Goal: Information Seeking & Learning: Find specific page/section

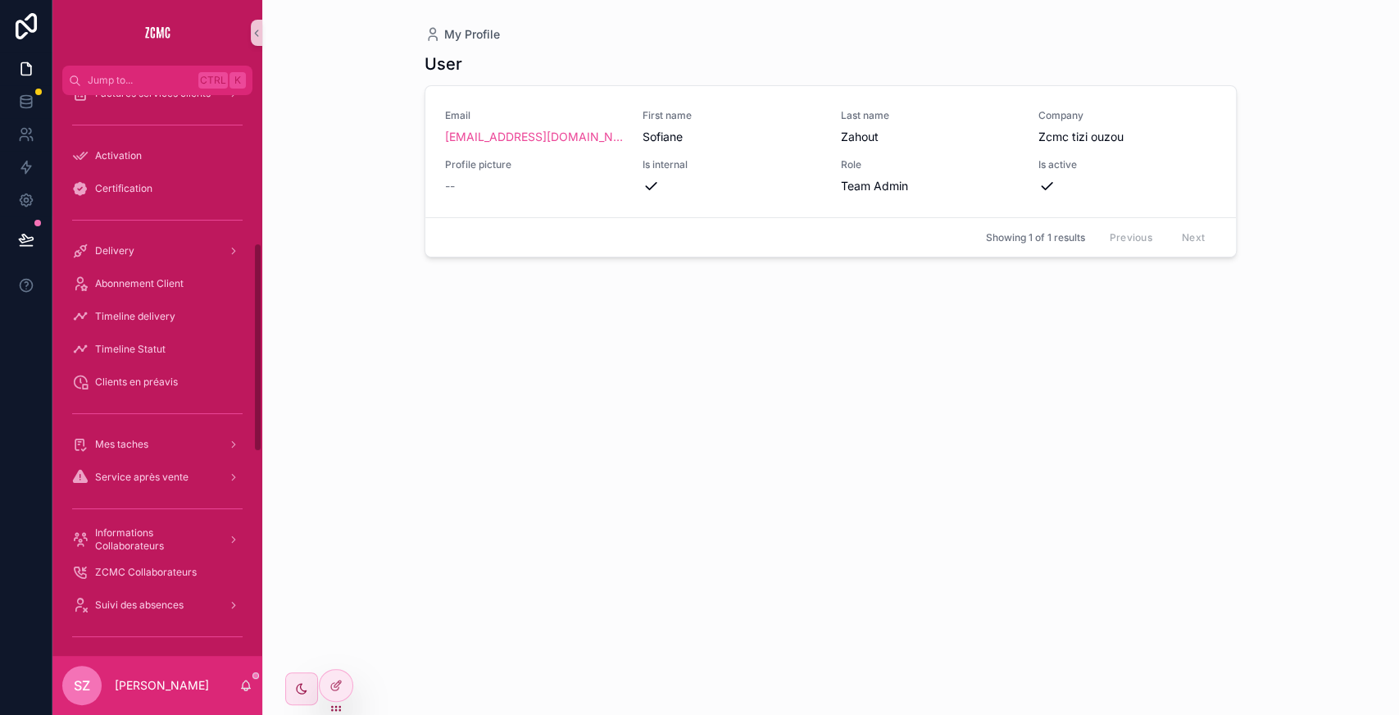
scroll to position [579, 0]
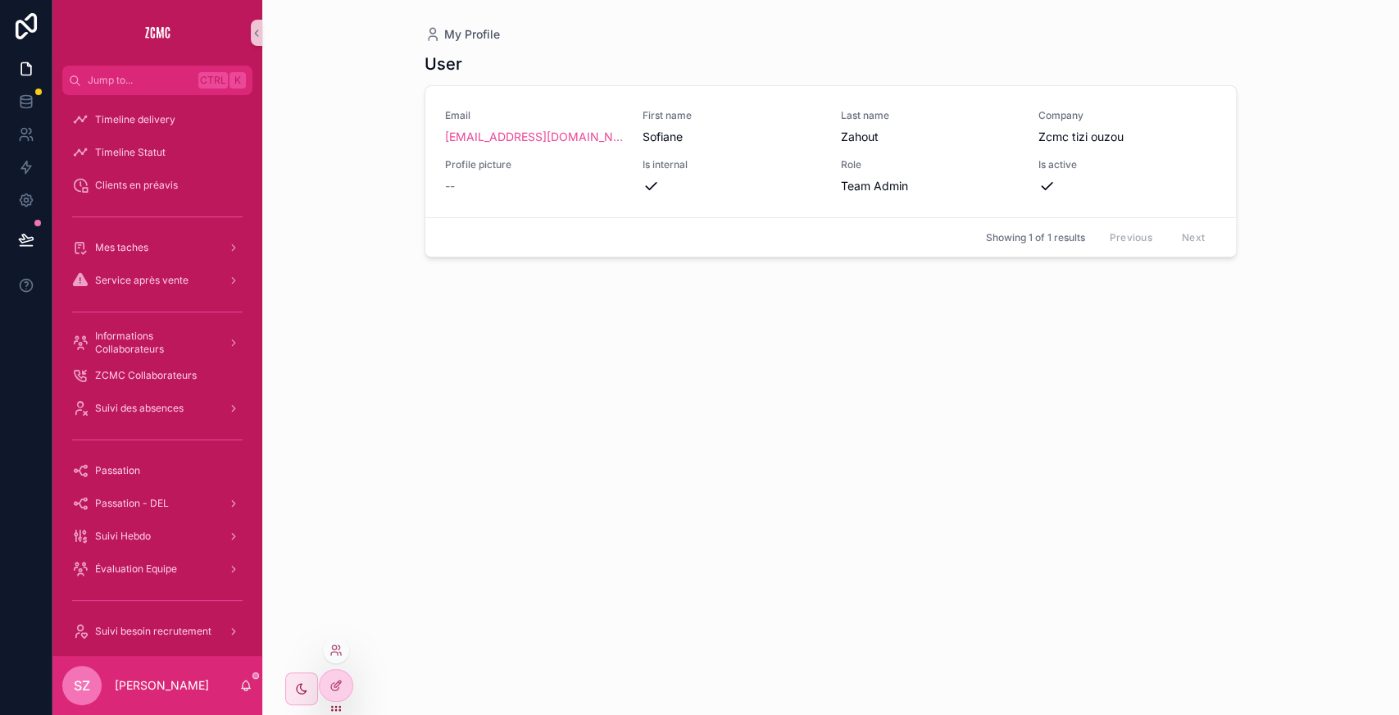
click at [332, 347] on div at bounding box center [336, 650] width 26 height 26
click at [331, 347] on icon at bounding box center [335, 649] width 13 height 13
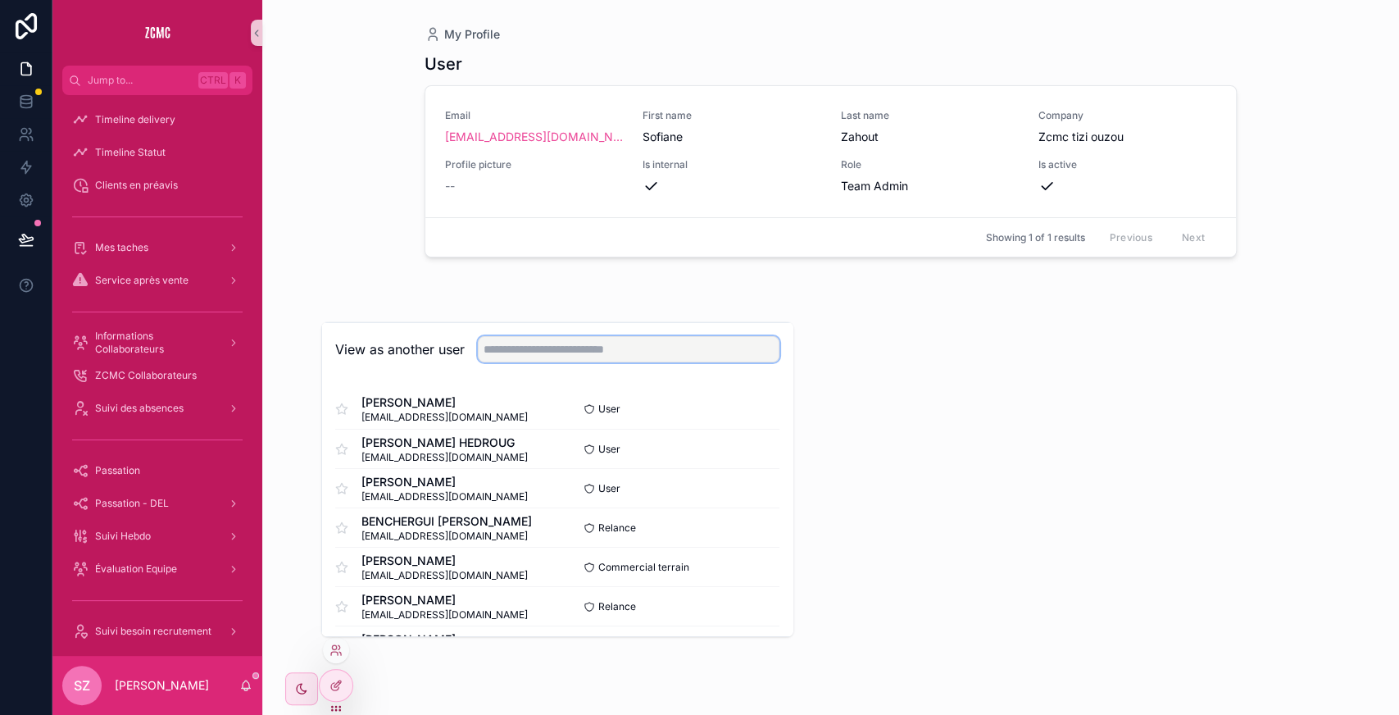
click at [526, 343] on input "text" at bounding box center [629, 349] width 302 height 26
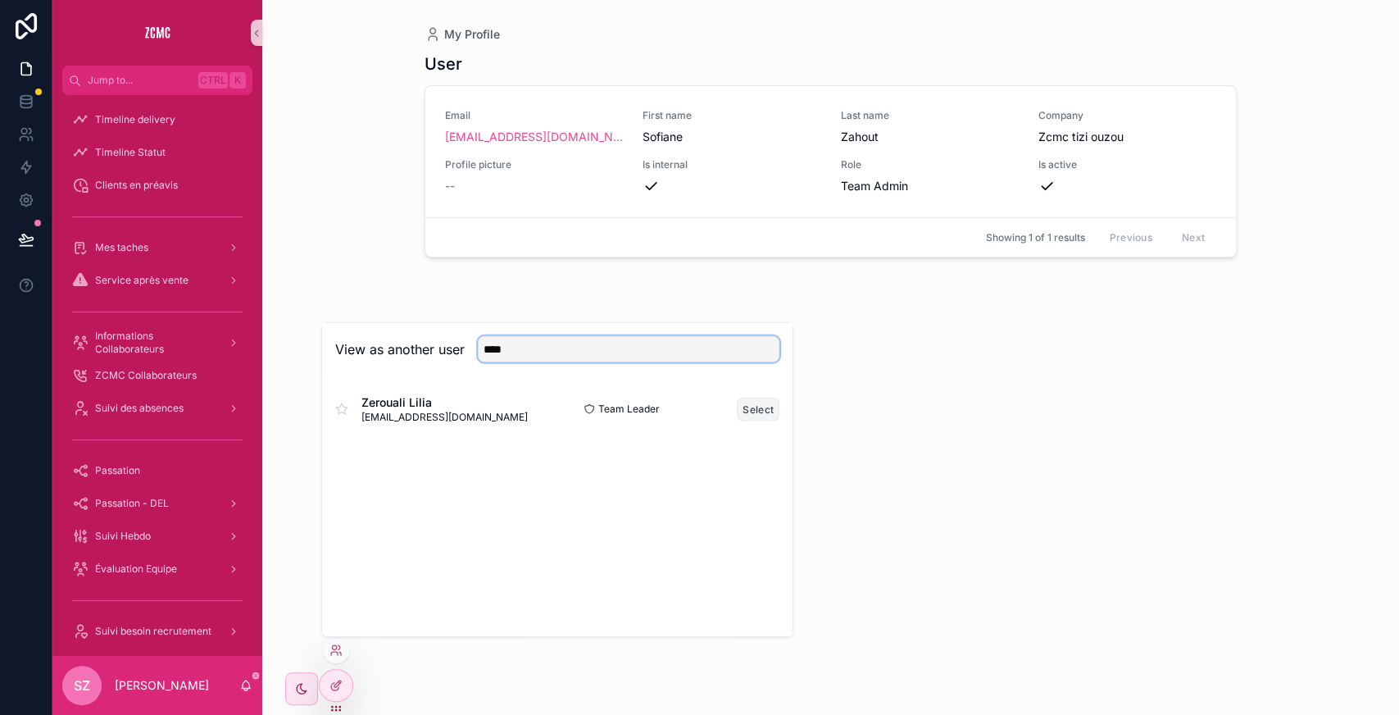
type input "****"
click at [559, 347] on button "Select" at bounding box center [758, 409] width 43 height 24
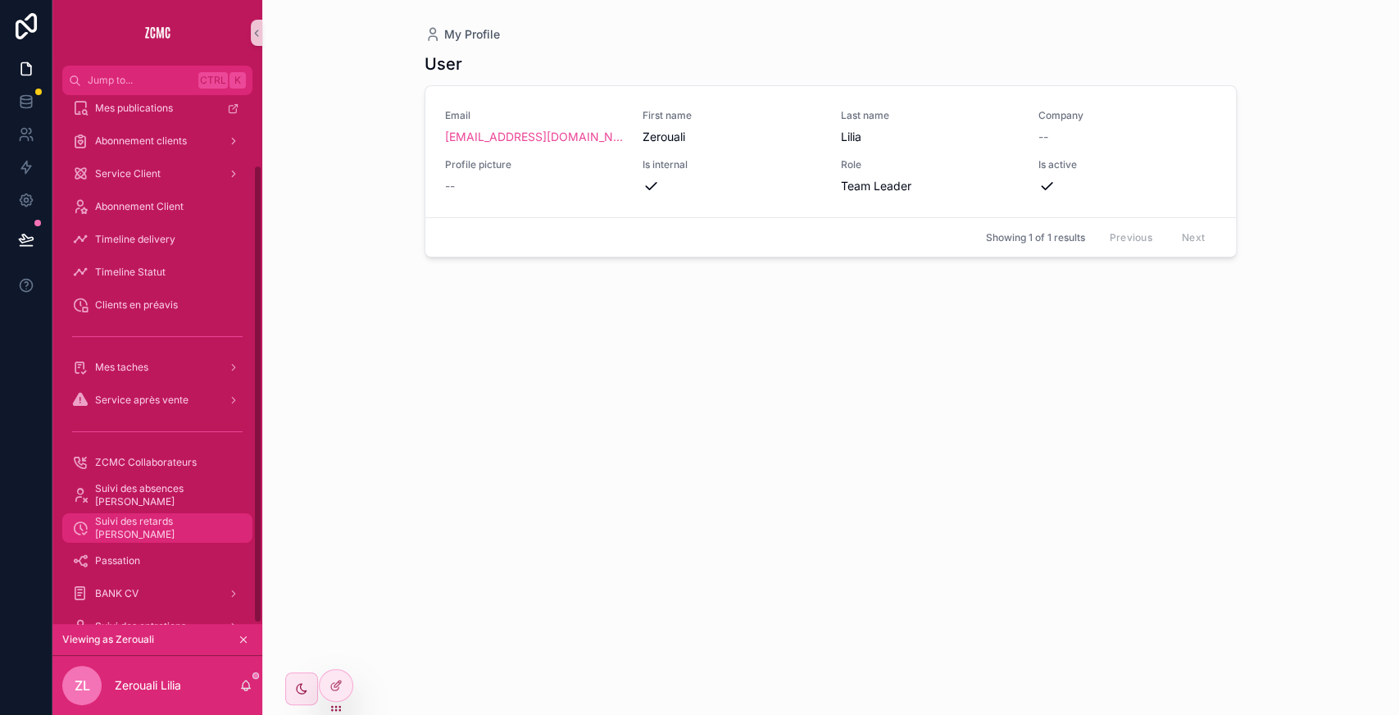
scroll to position [80, 0]
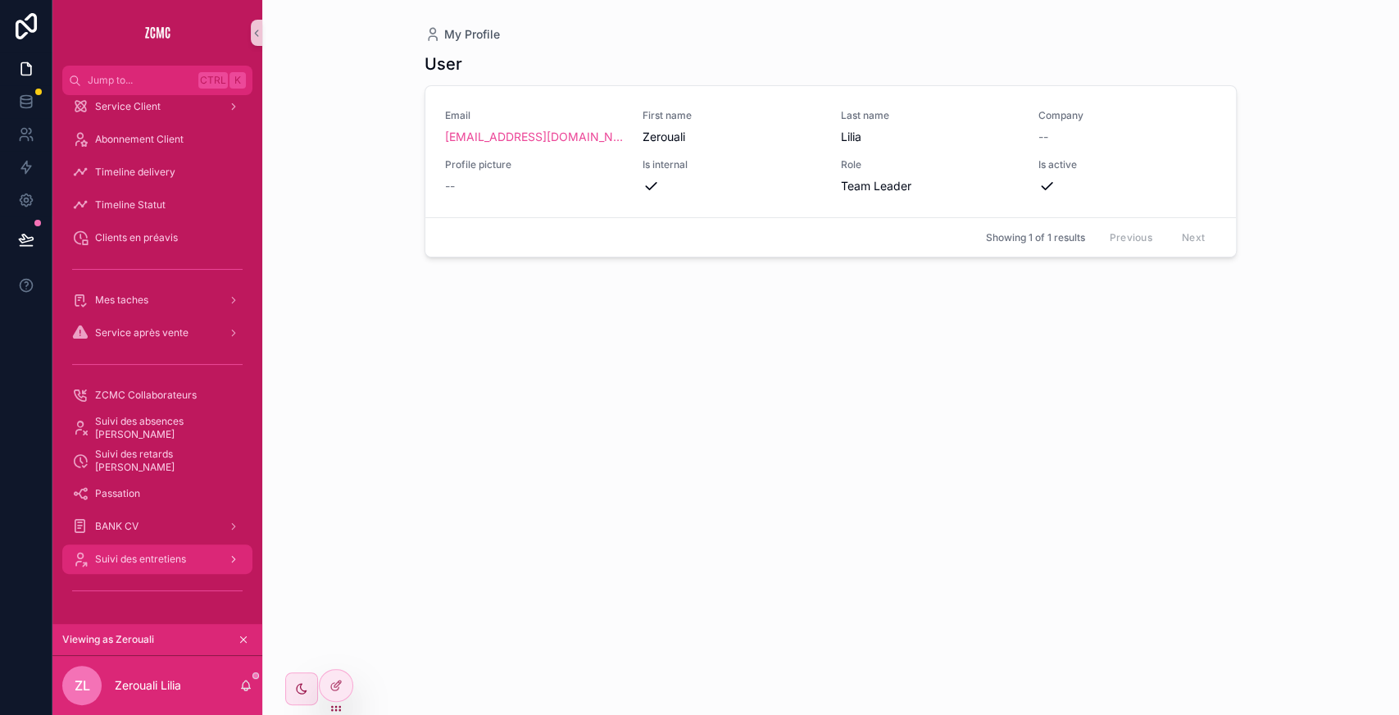
click at [200, 555] on div "Suivi des entretiens" at bounding box center [157, 559] width 170 height 26
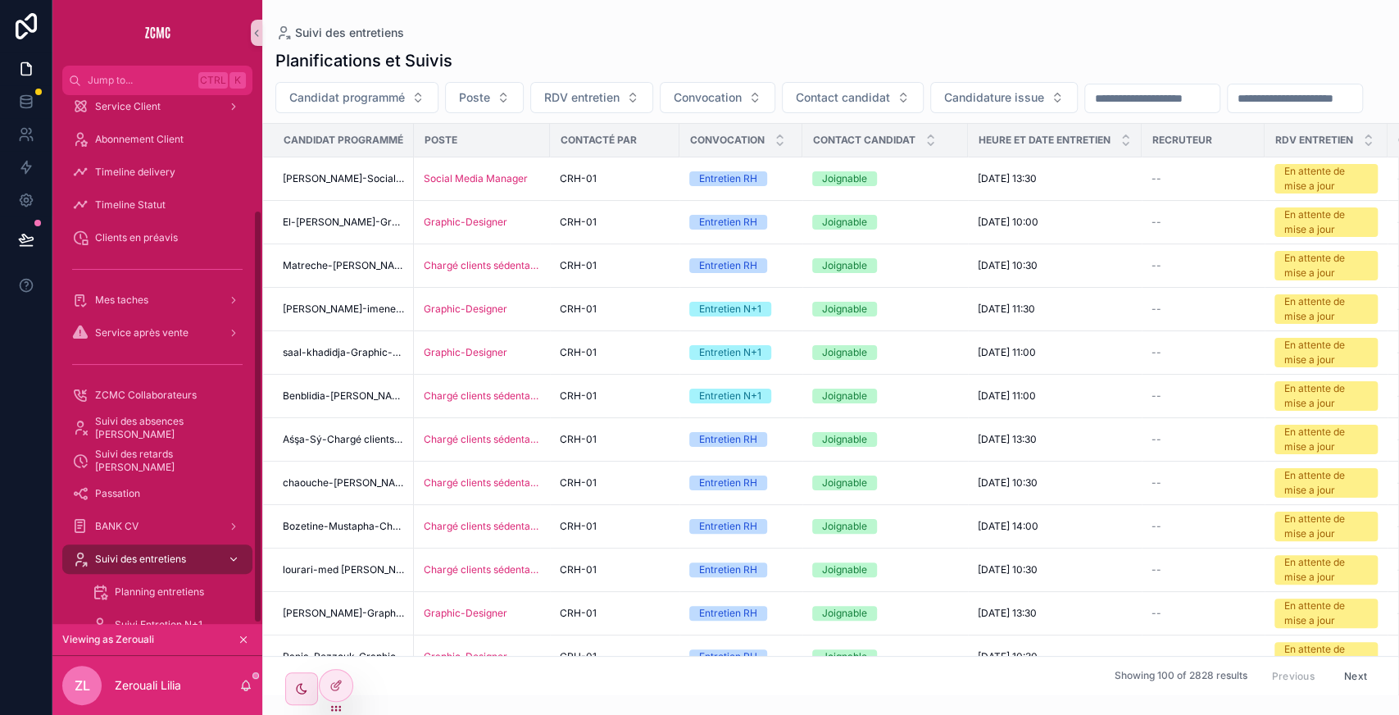
scroll to position [146, 0]
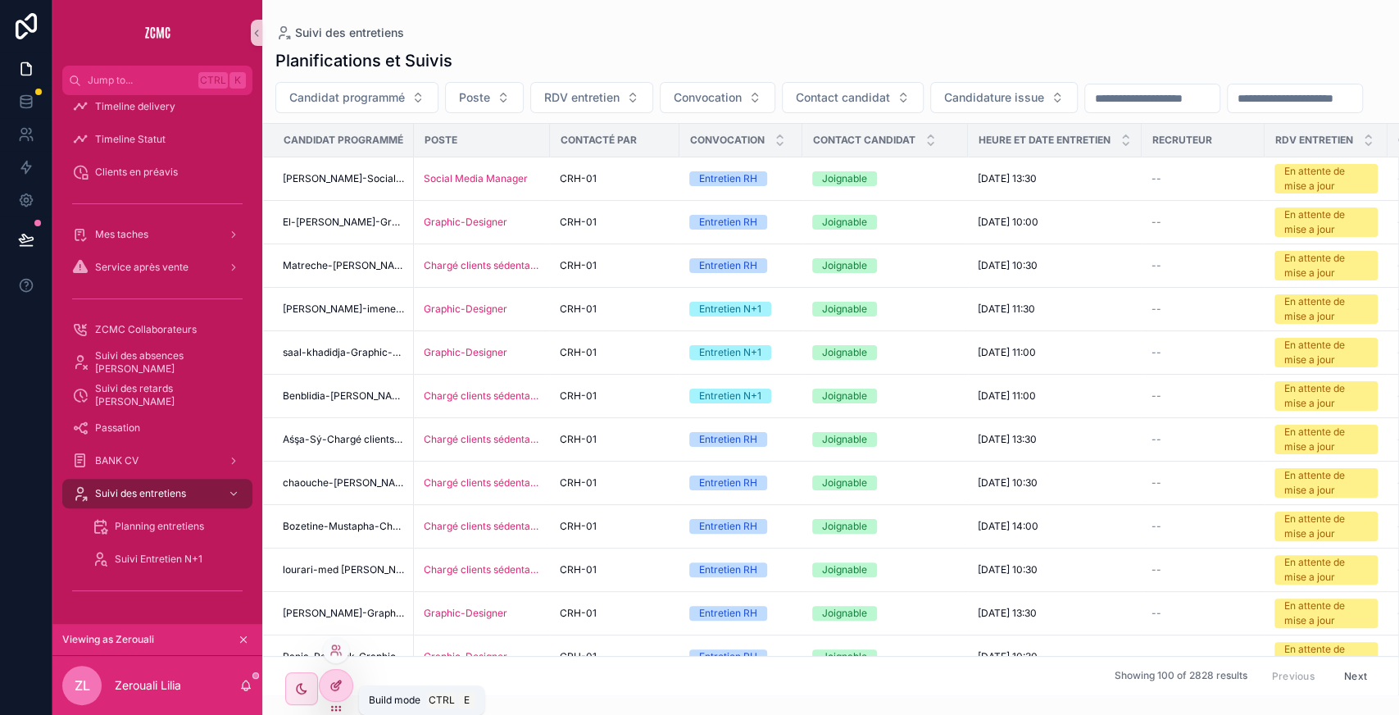
click at [334, 686] on icon at bounding box center [337, 683] width 7 height 7
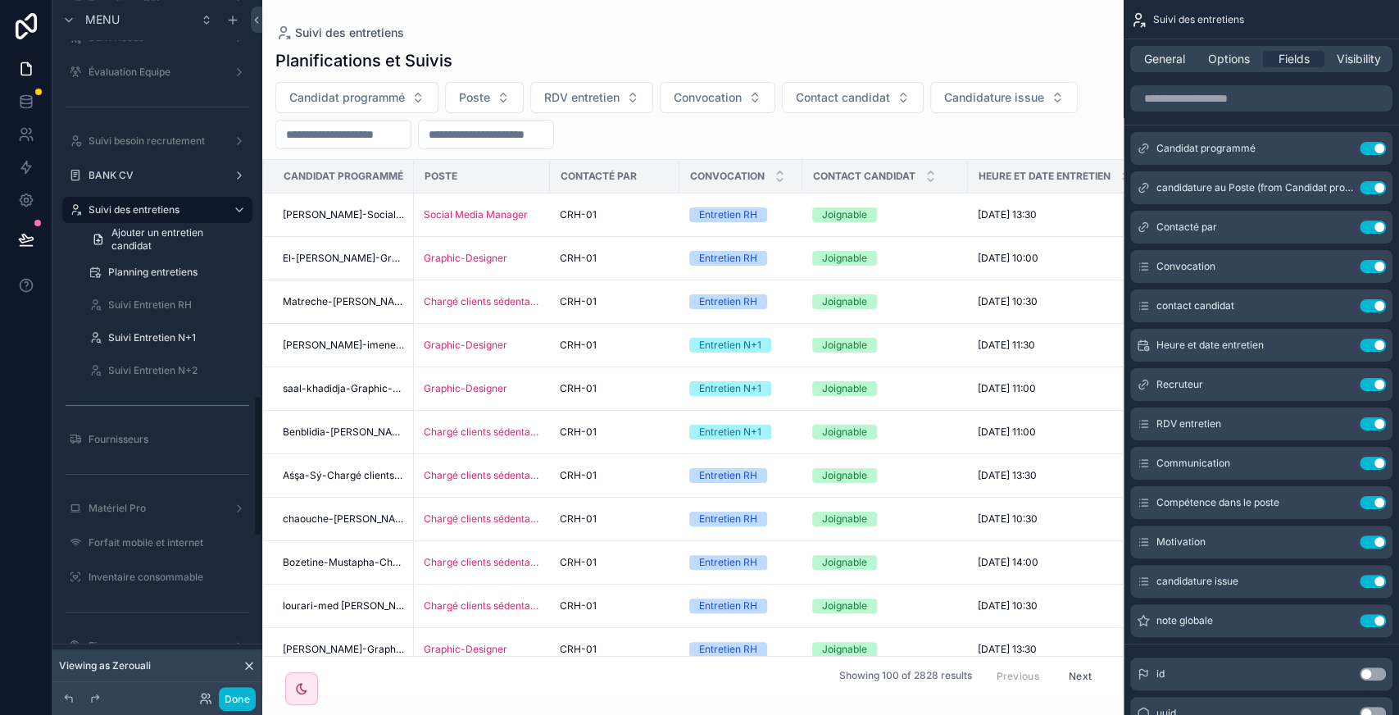
scroll to position [1947, 0]
click at [147, 300] on label "Suivi Entretien RH" at bounding box center [163, 306] width 111 height 13
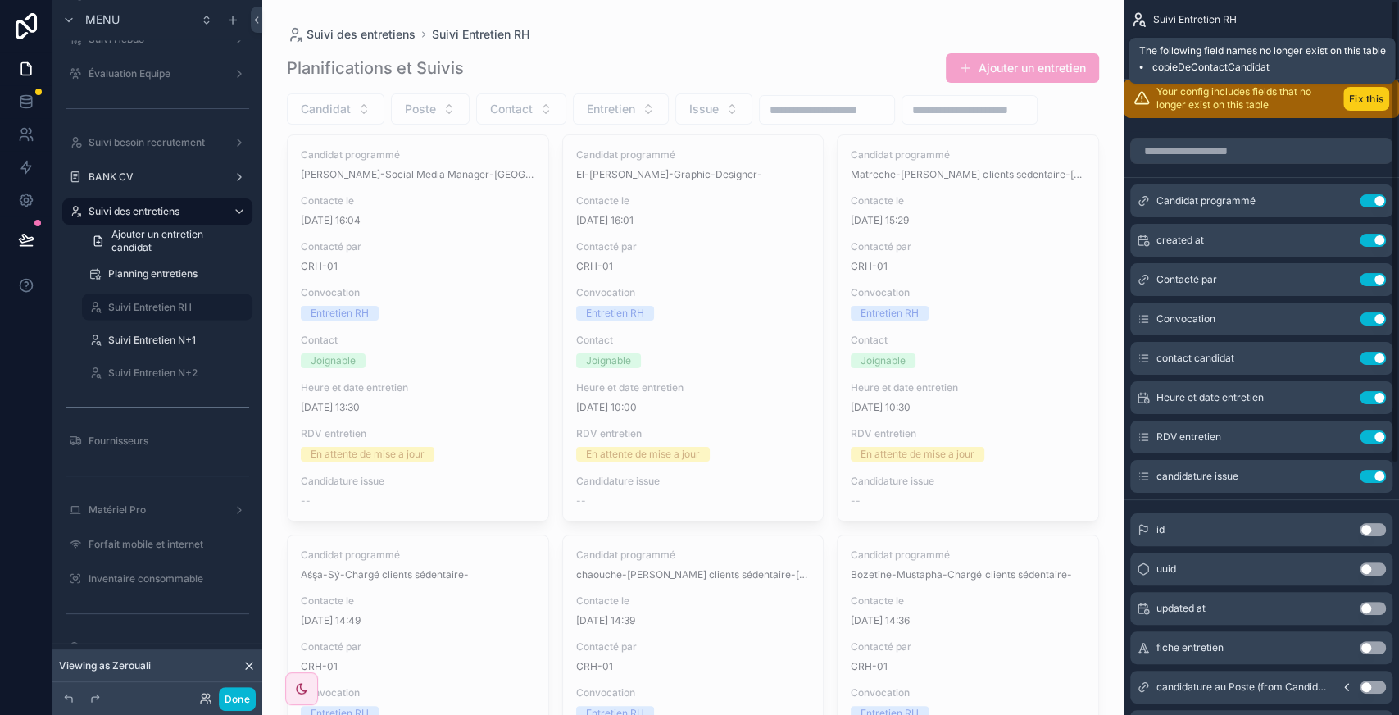
click at [1362, 96] on button "Fix this" at bounding box center [1366, 99] width 46 height 24
click at [1221, 58] on span "Options" at bounding box center [1229, 59] width 42 height 16
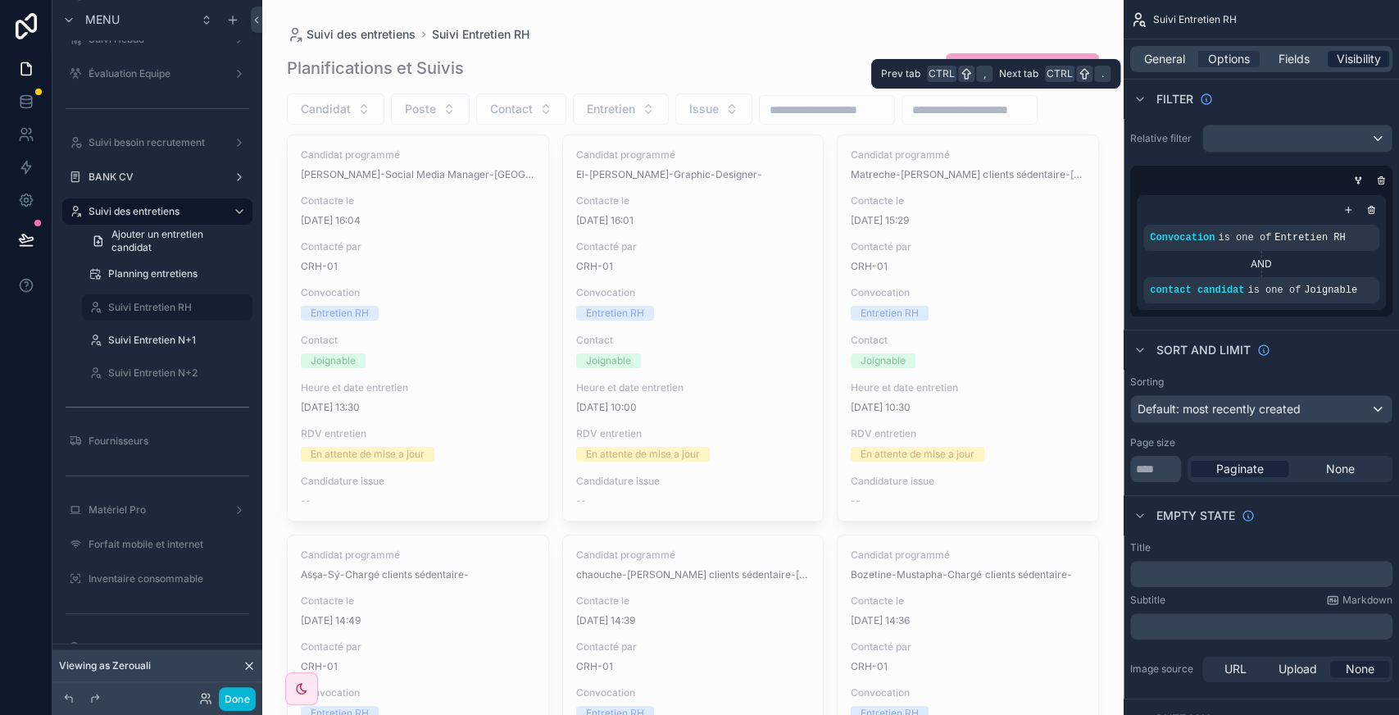
click at [1364, 64] on span "Visibility" at bounding box center [1359, 59] width 44 height 16
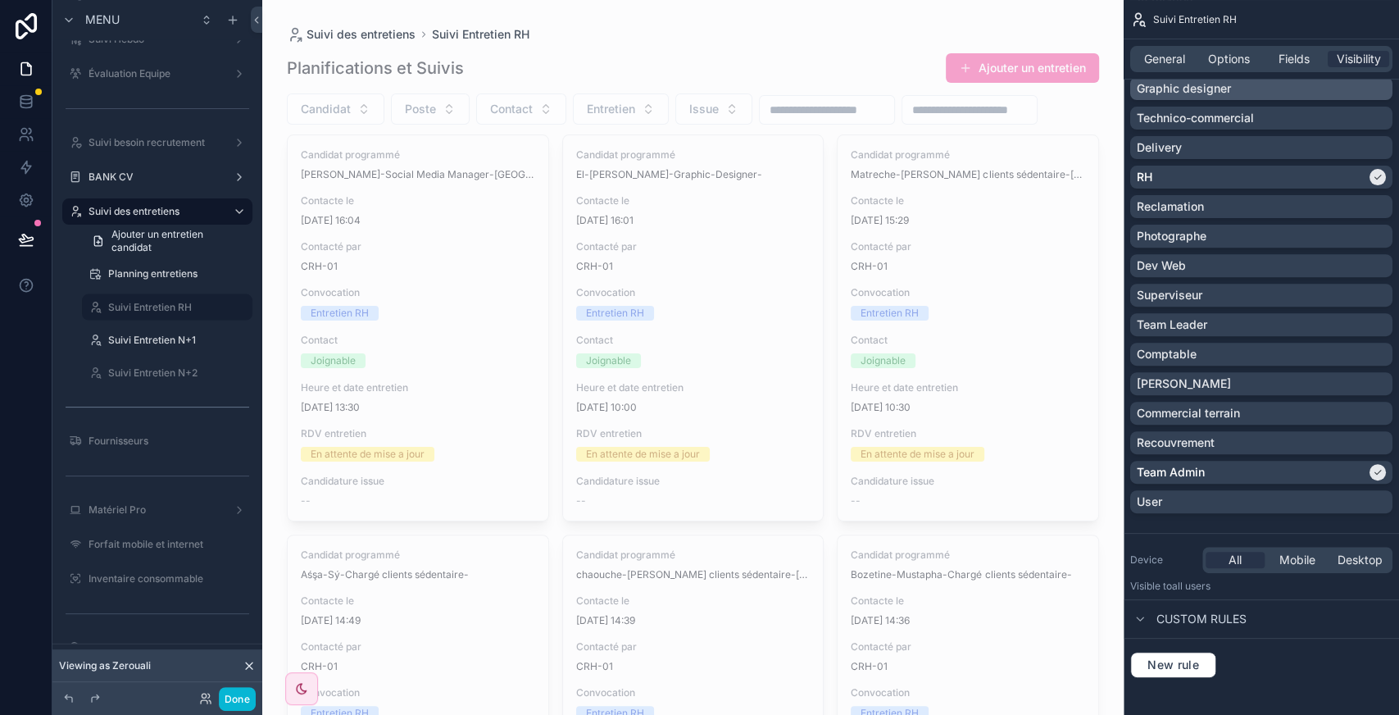
scroll to position [268, 0]
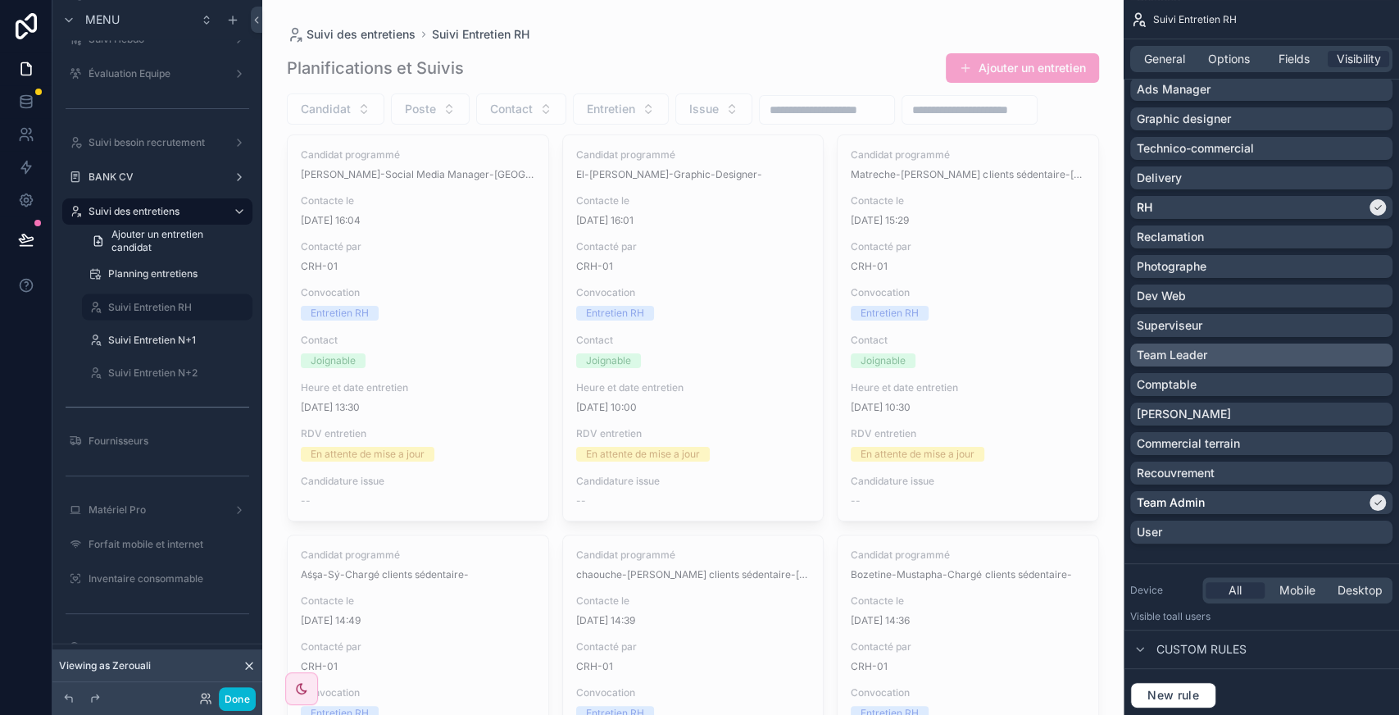
click at [1275, 356] on div "Team Leader" at bounding box center [1261, 355] width 249 height 16
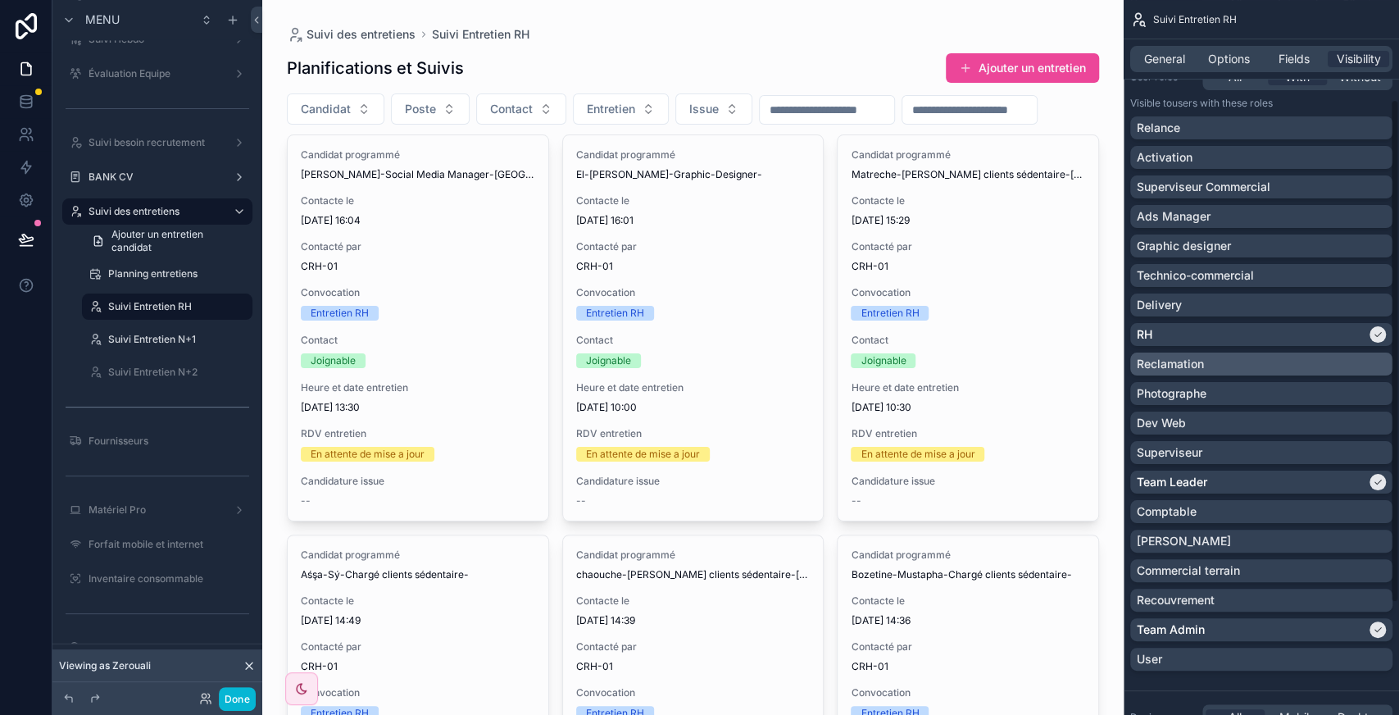
scroll to position [139, 0]
click at [245, 696] on button "Done" at bounding box center [237, 699] width 37 height 24
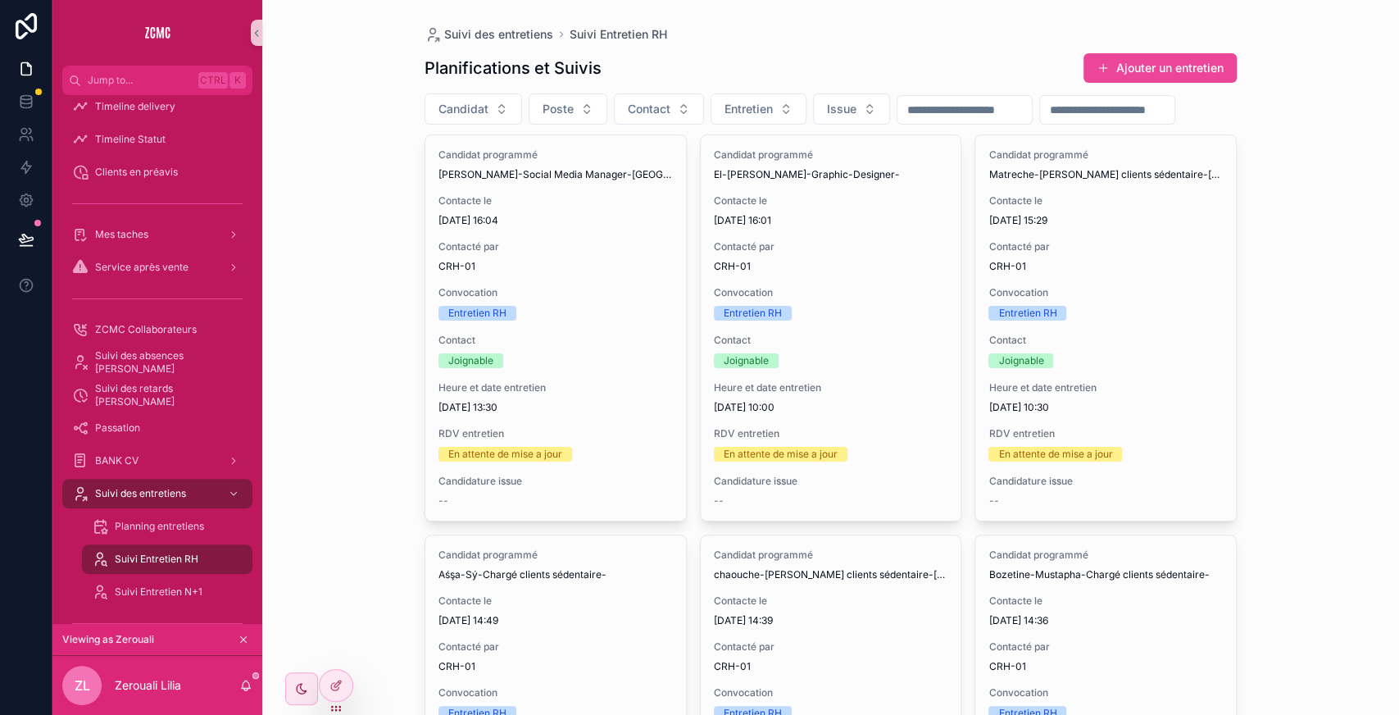
click at [19, 241] on icon at bounding box center [26, 239] width 16 height 16
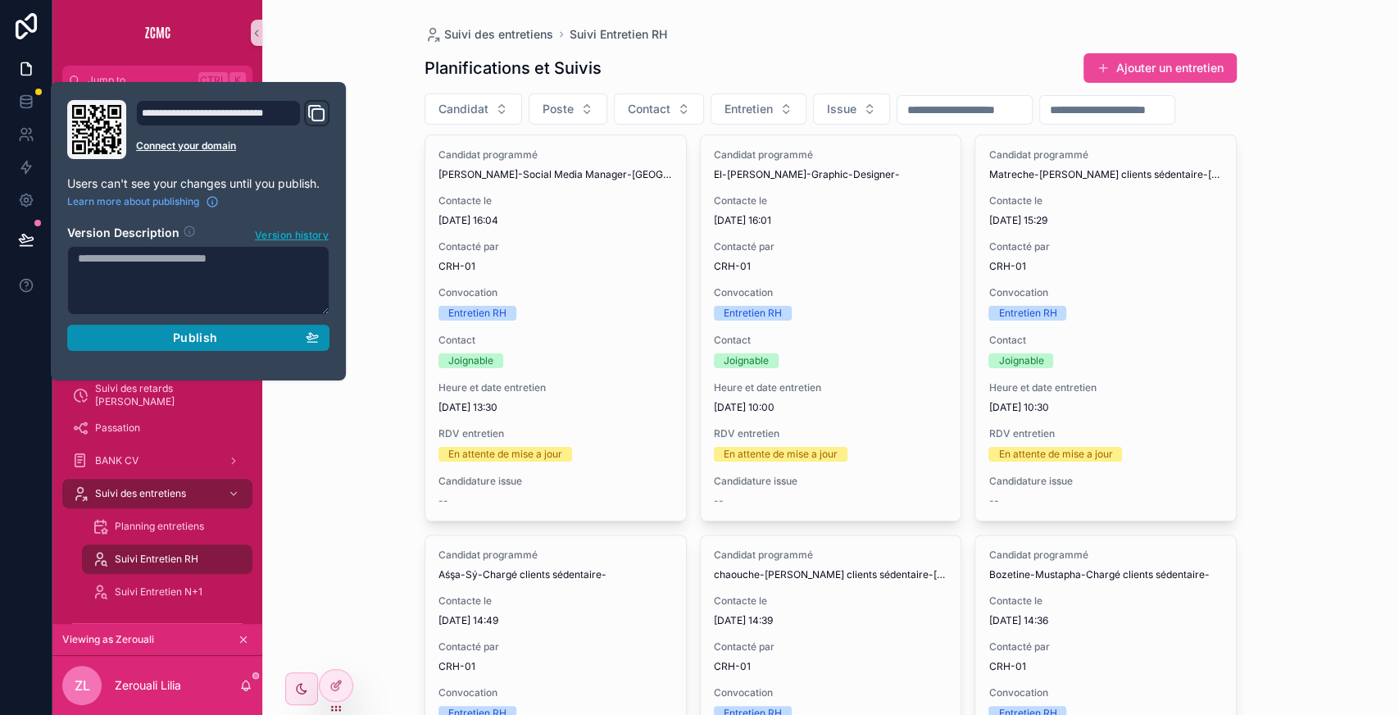
click at [170, 341] on div "Publish" at bounding box center [198, 337] width 241 height 15
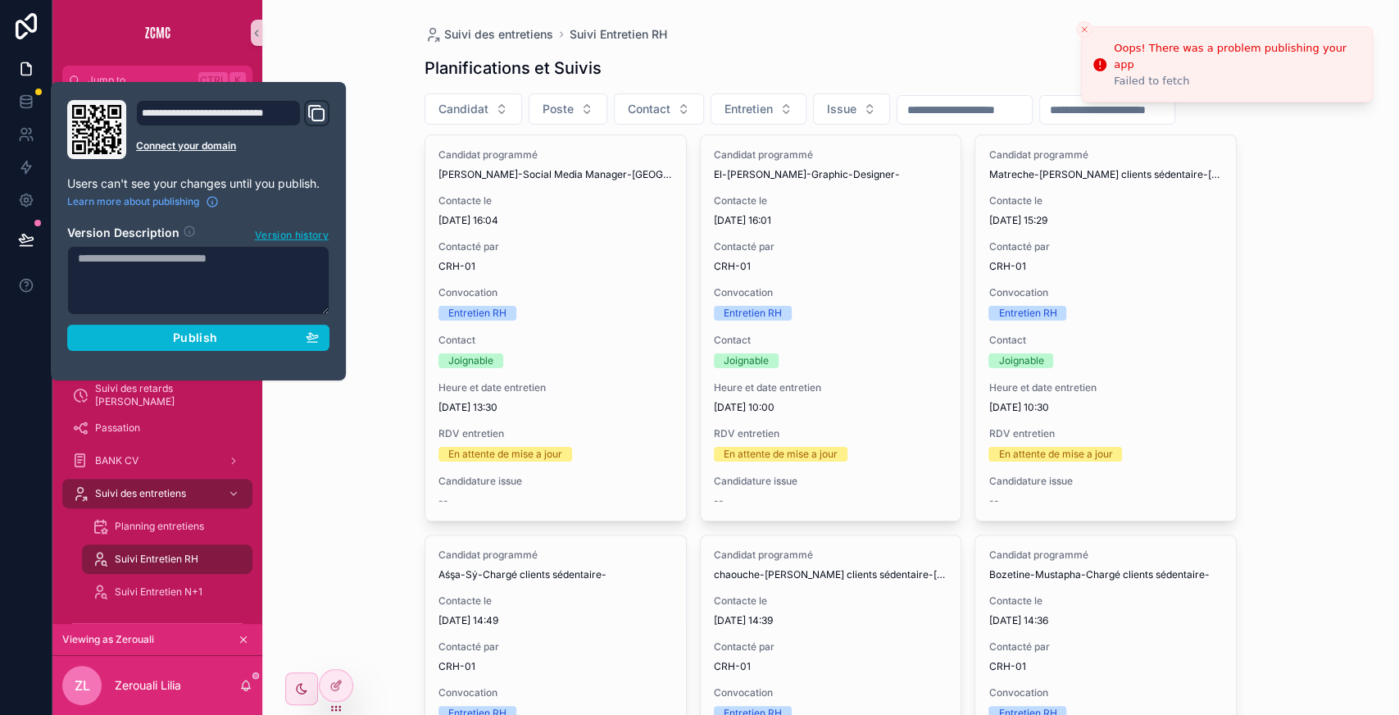
click at [337, 490] on div "Suivi des entretiens Suivi Entretien RH Planifications et Suivis Ajouter un ent…" at bounding box center [830, 357] width 1137 height 715
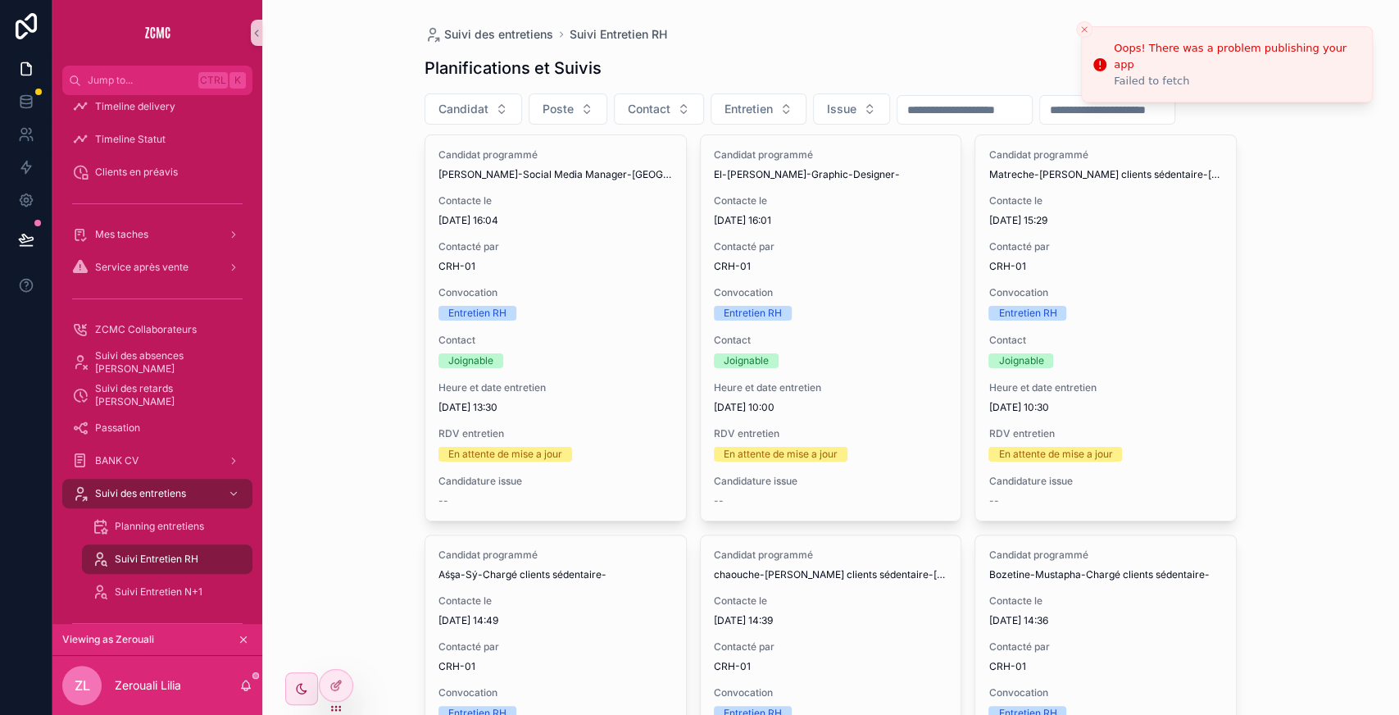
click at [329, 422] on div "Suivi des entretiens Suivi Entretien RH Planifications et Suivis Ajouter un ent…" at bounding box center [830, 357] width 1137 height 715
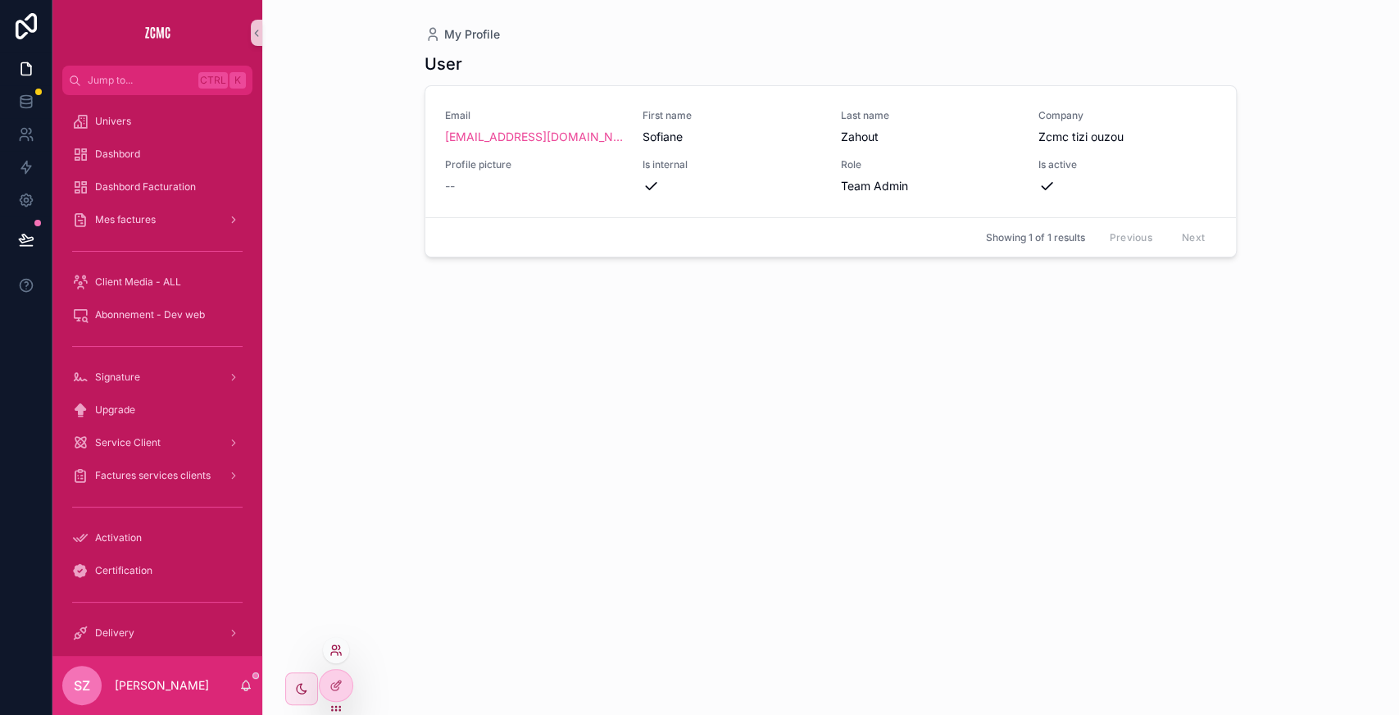
click at [333, 644] on icon at bounding box center [335, 649] width 13 height 13
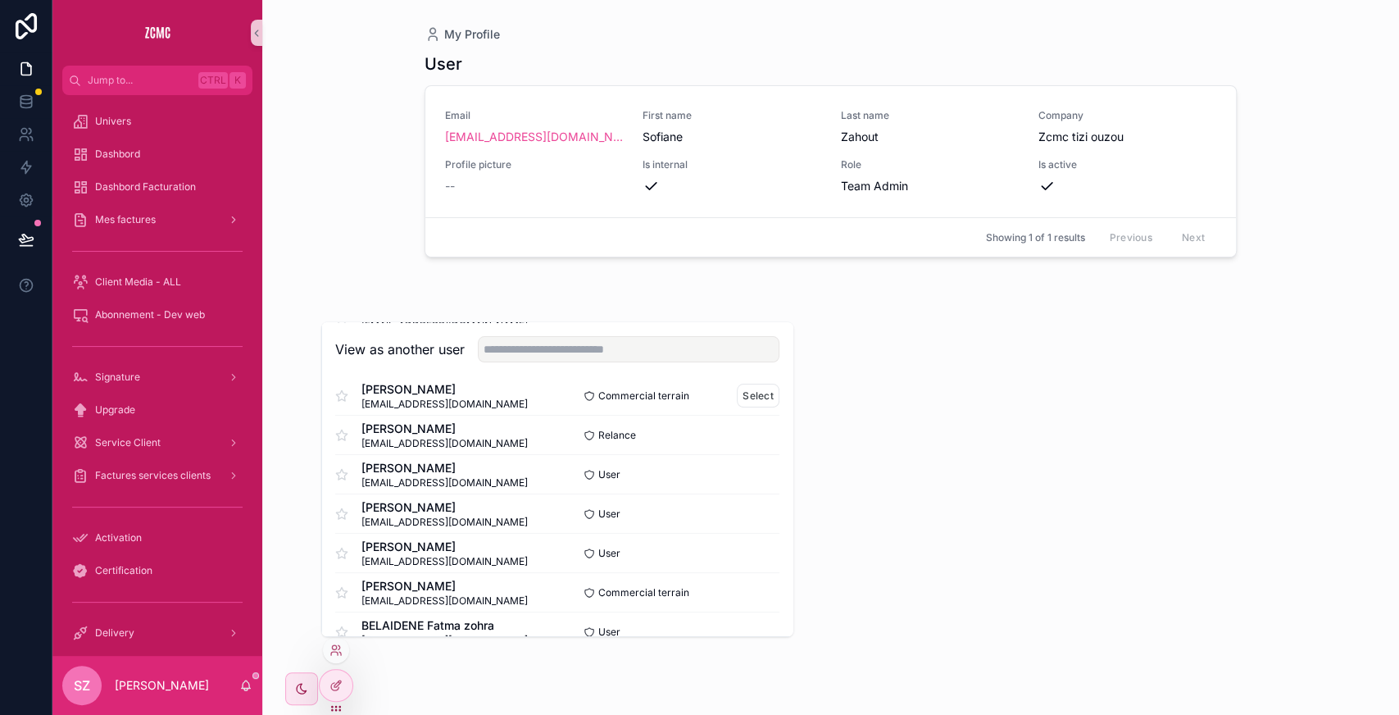
scroll to position [187, 0]
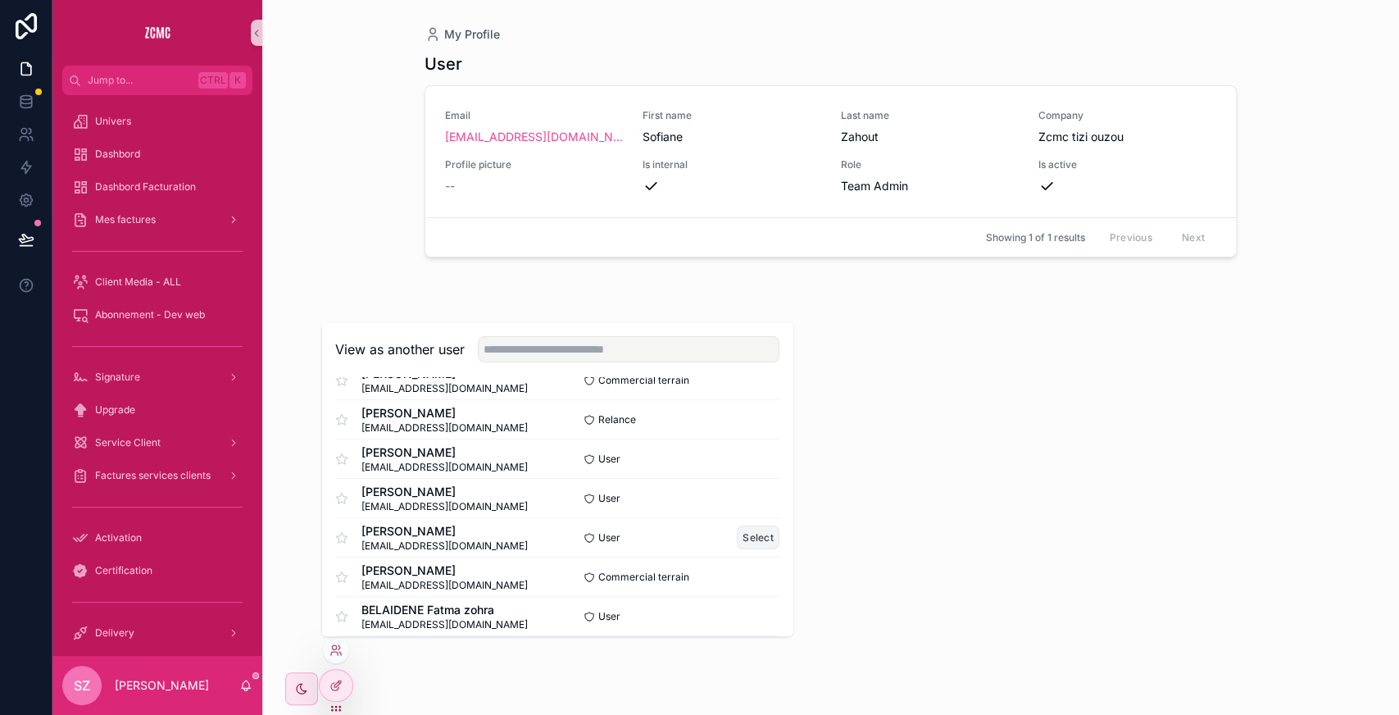
click at [741, 533] on button "Select" at bounding box center [758, 537] width 43 height 24
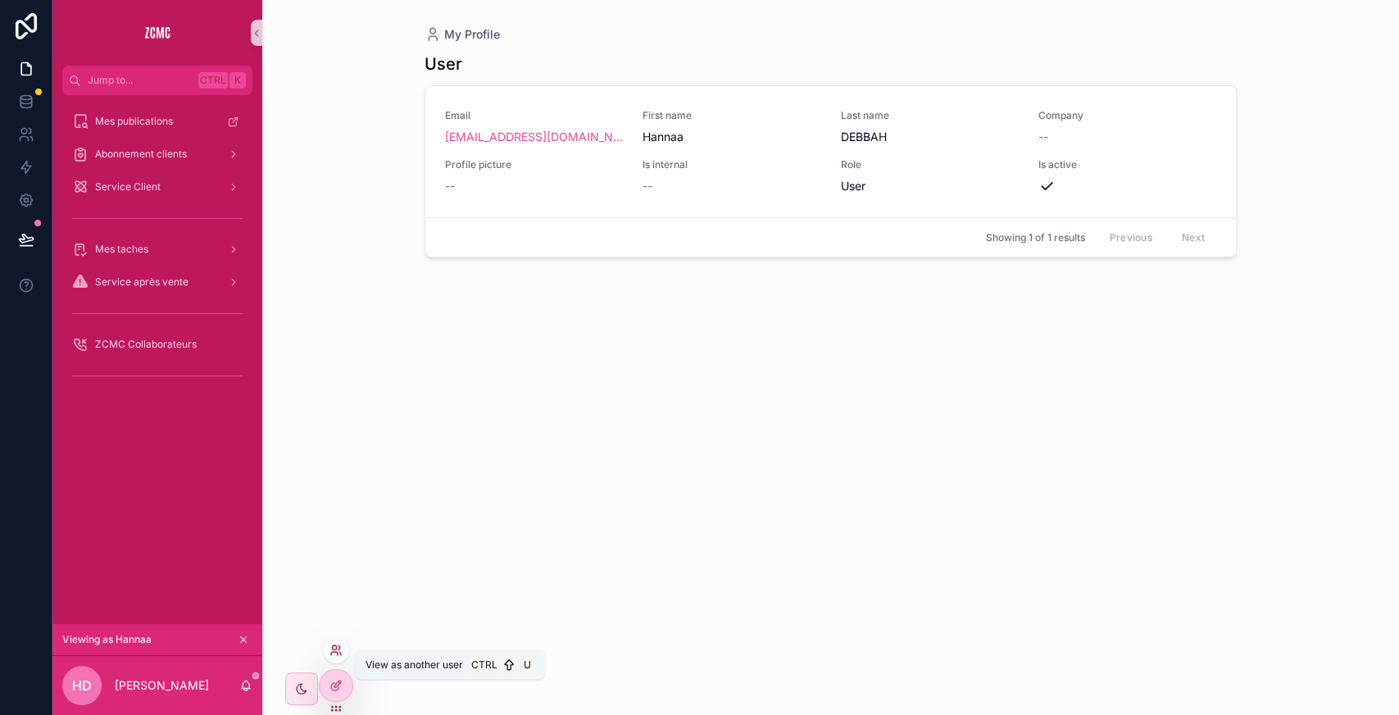
click at [336, 651] on icon at bounding box center [335, 649] width 13 height 13
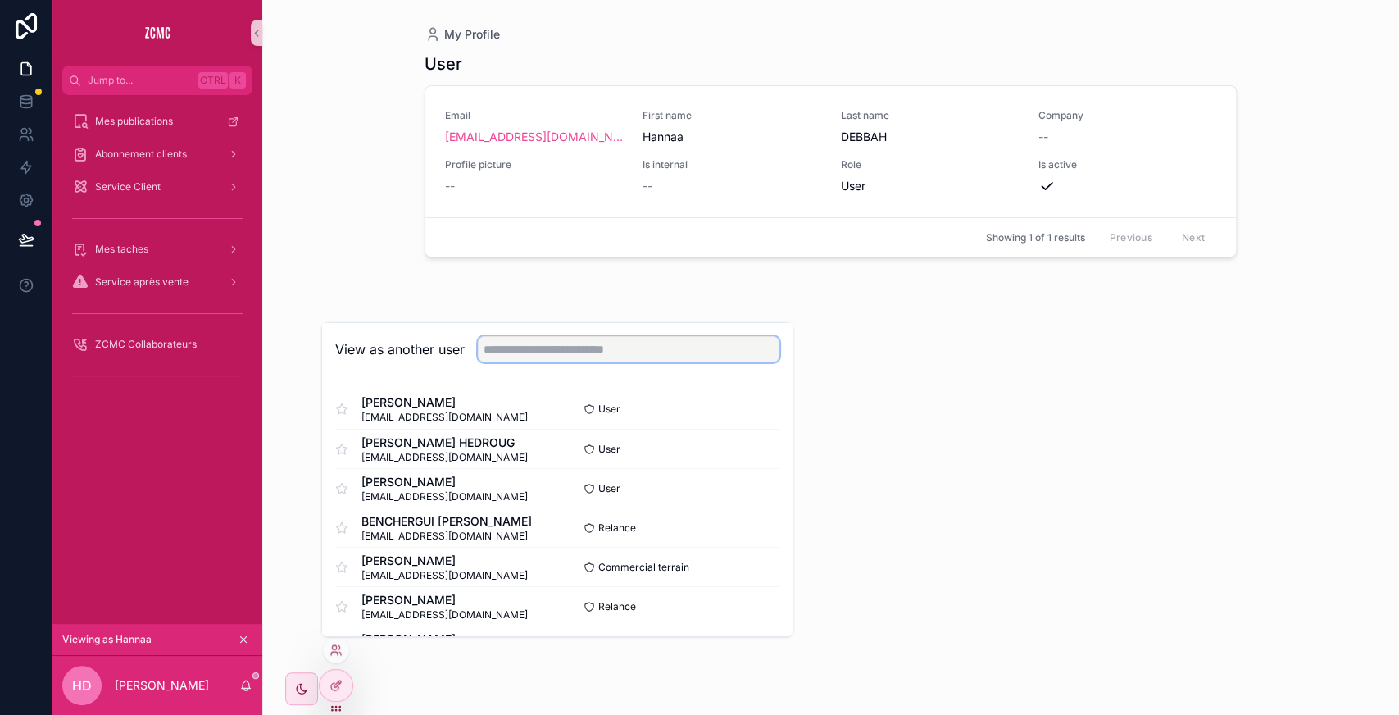
click at [549, 351] on input "text" at bounding box center [629, 349] width 302 height 26
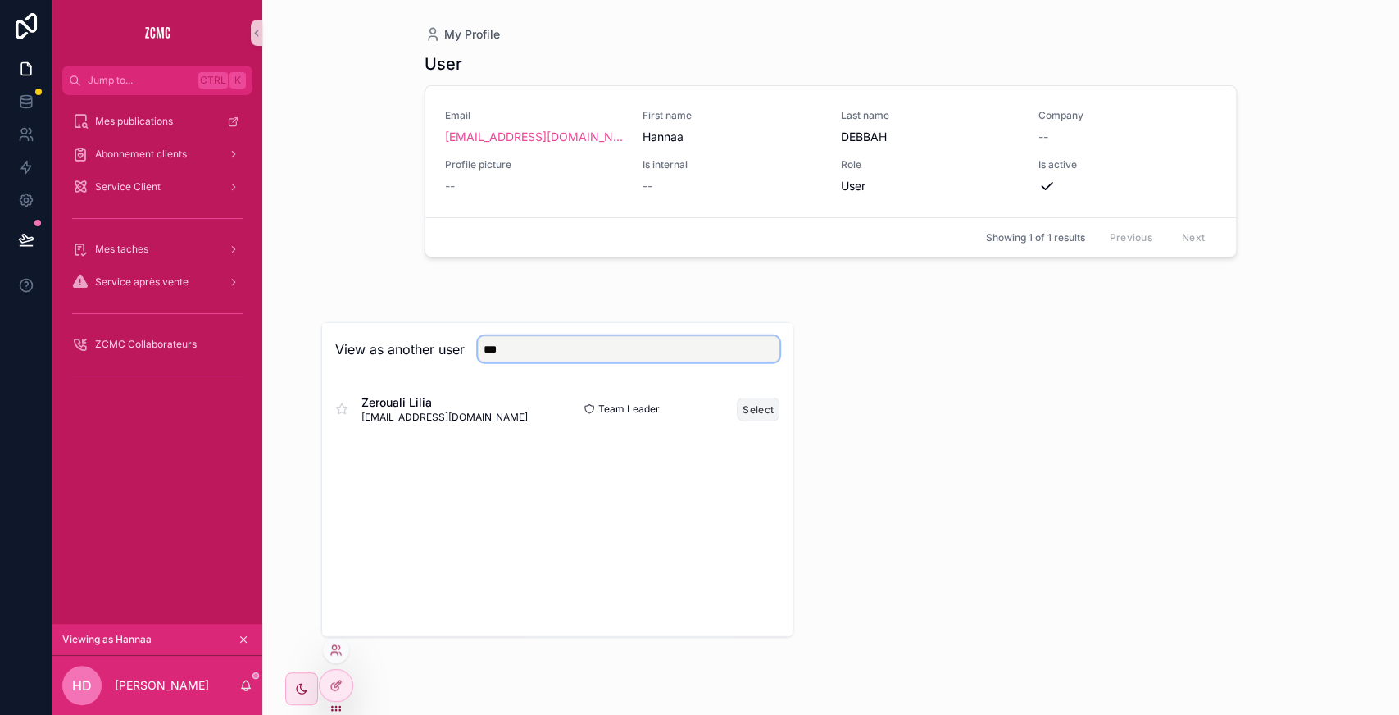
type input "***"
click at [749, 403] on button "Select" at bounding box center [758, 409] width 43 height 24
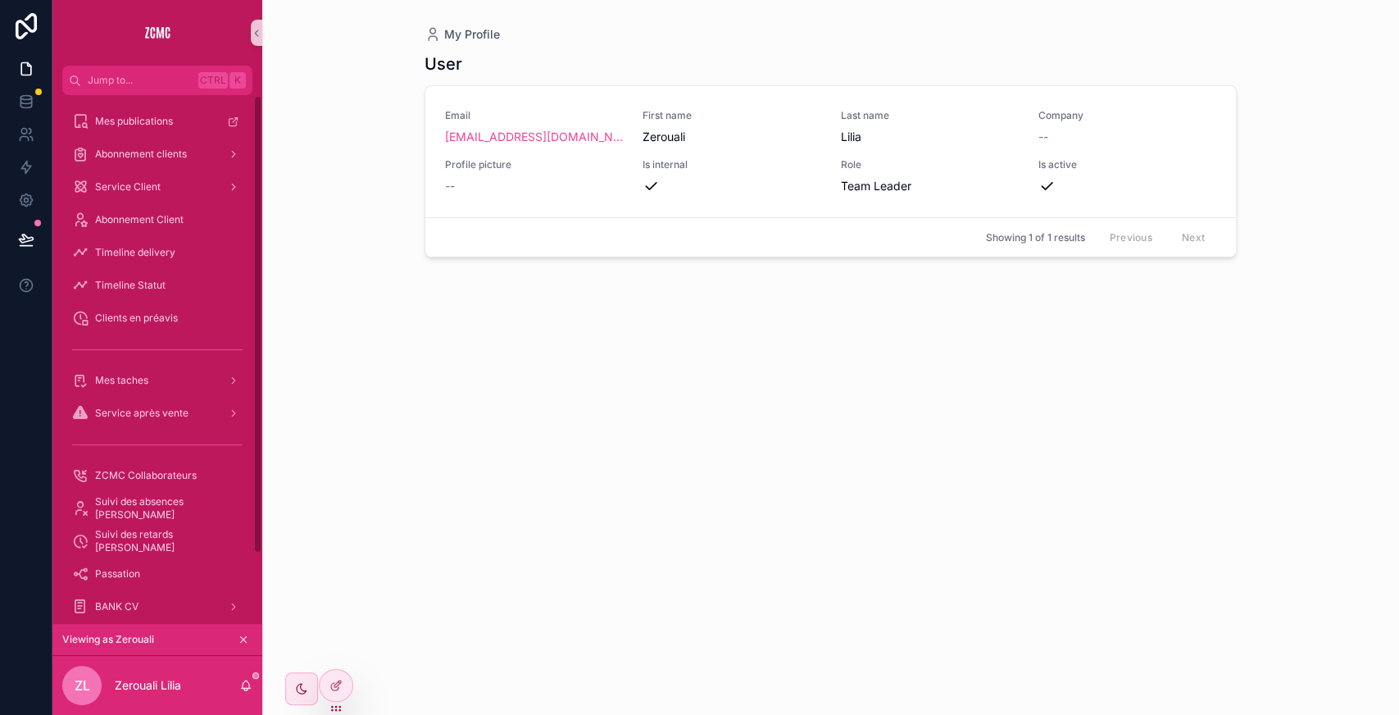
scroll to position [80, 0]
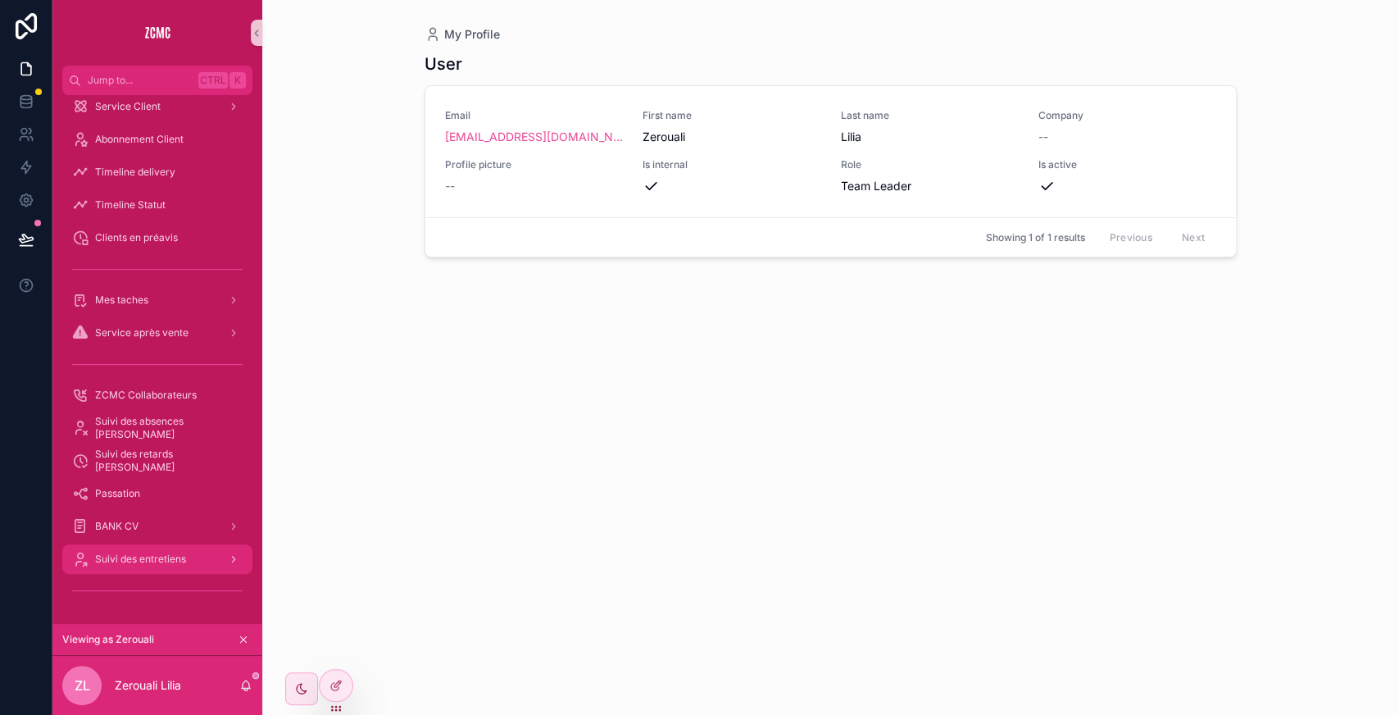
click at [158, 569] on div "Suivi des entretiens" at bounding box center [157, 559] width 170 height 26
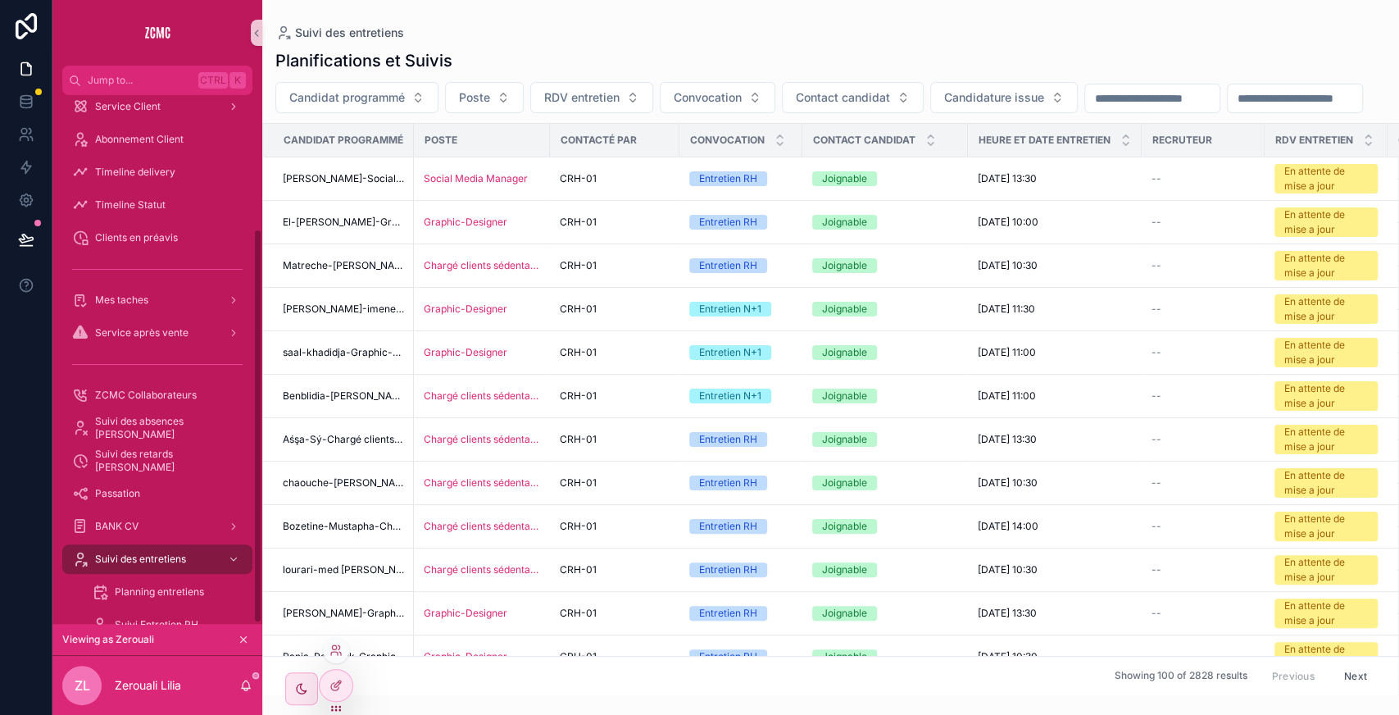
scroll to position [179, 0]
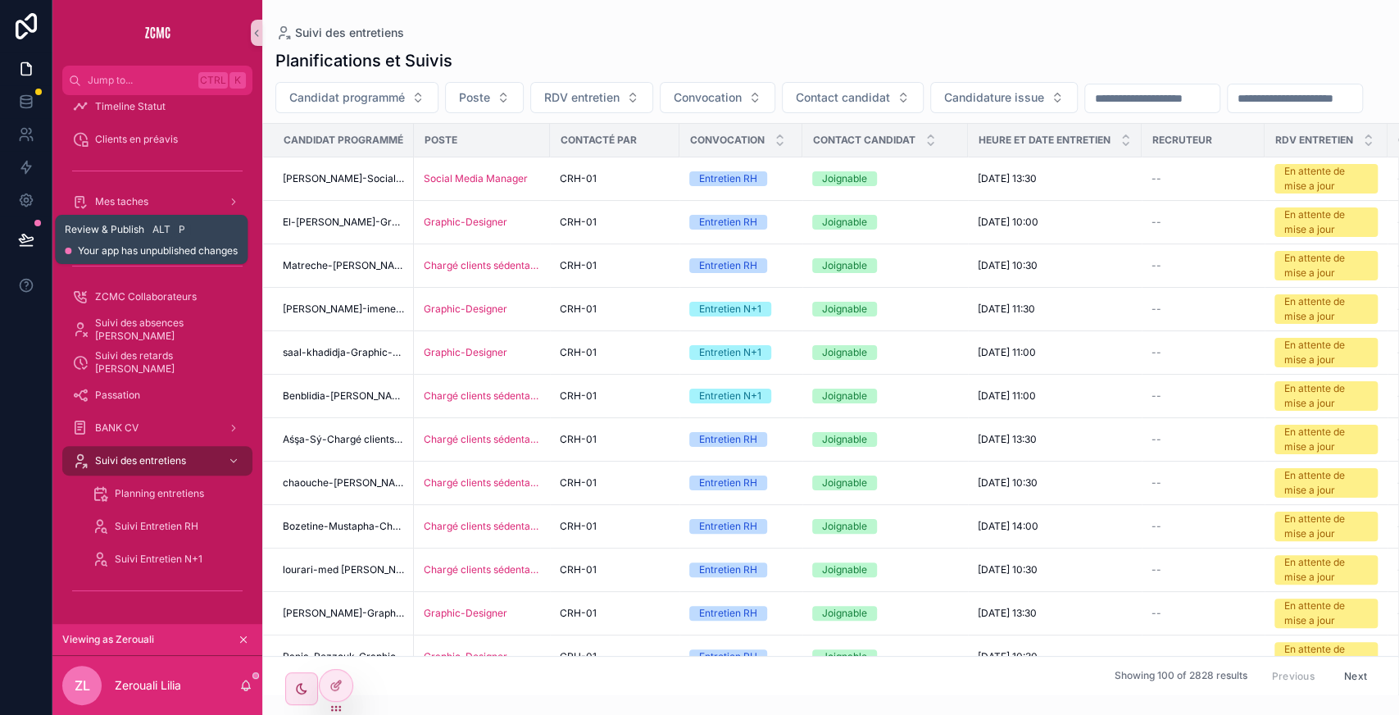
click at [23, 241] on icon at bounding box center [26, 239] width 16 height 16
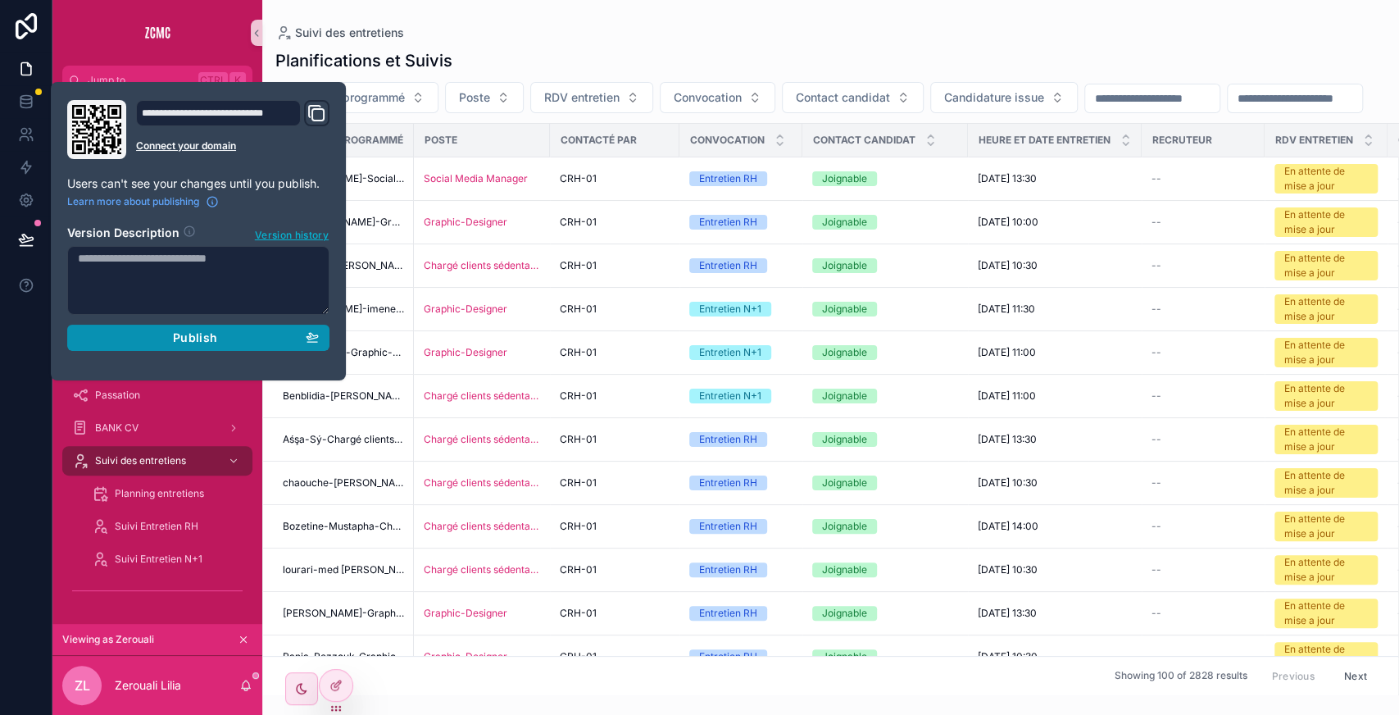
click at [246, 336] on div "Publish" at bounding box center [198, 337] width 241 height 15
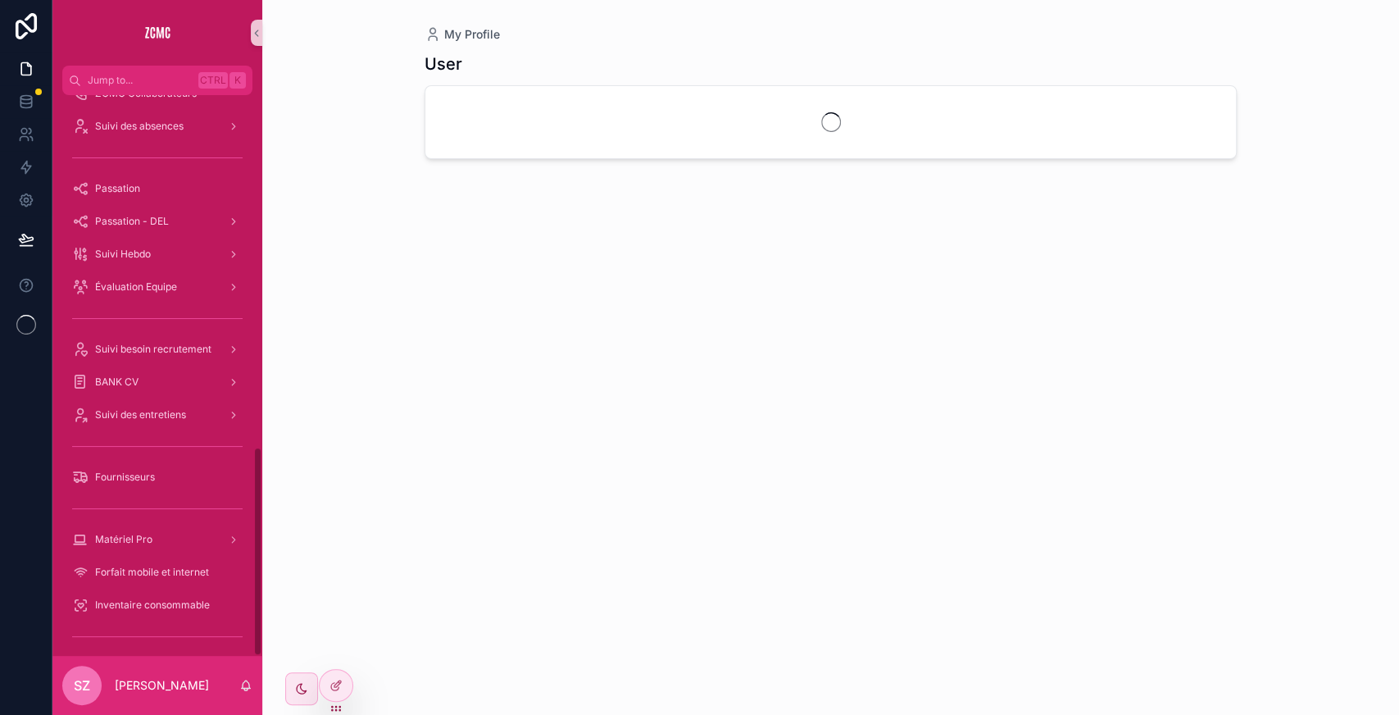
scroll to position [941, 0]
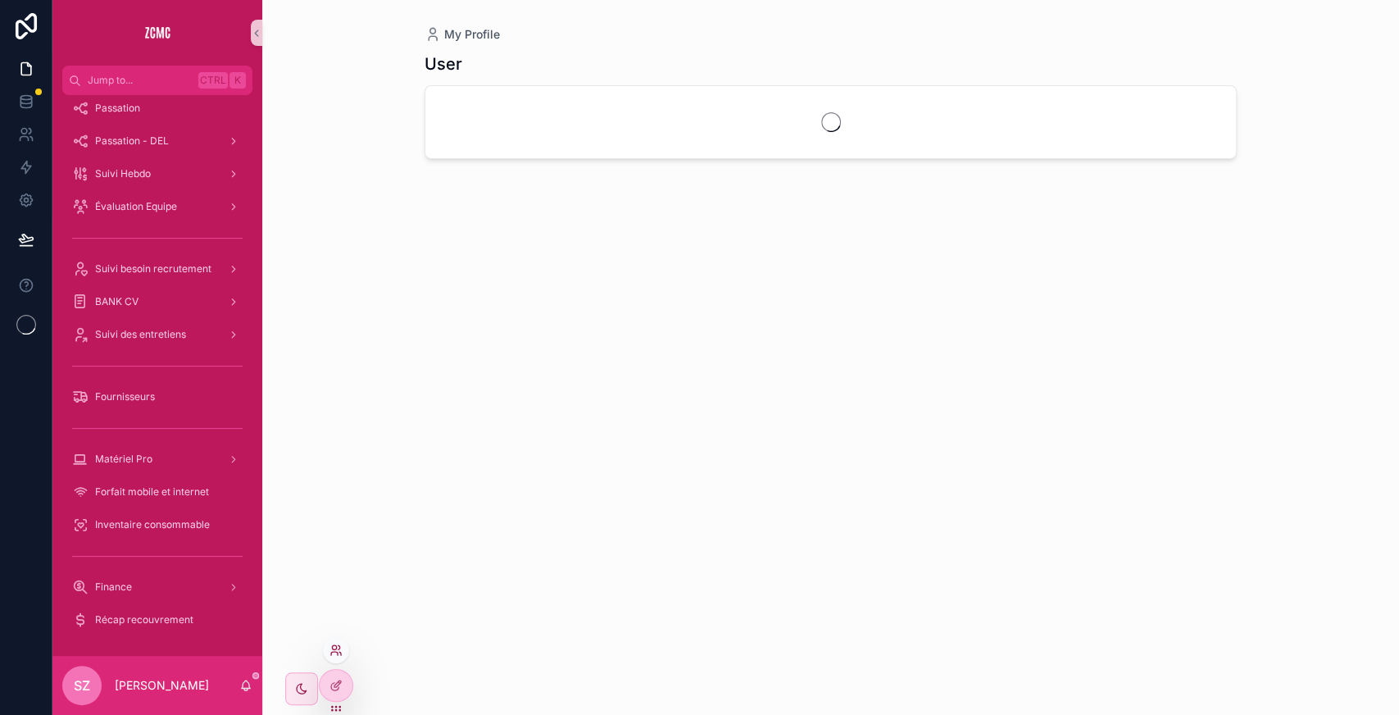
click at [334, 647] on icon at bounding box center [335, 649] width 13 height 13
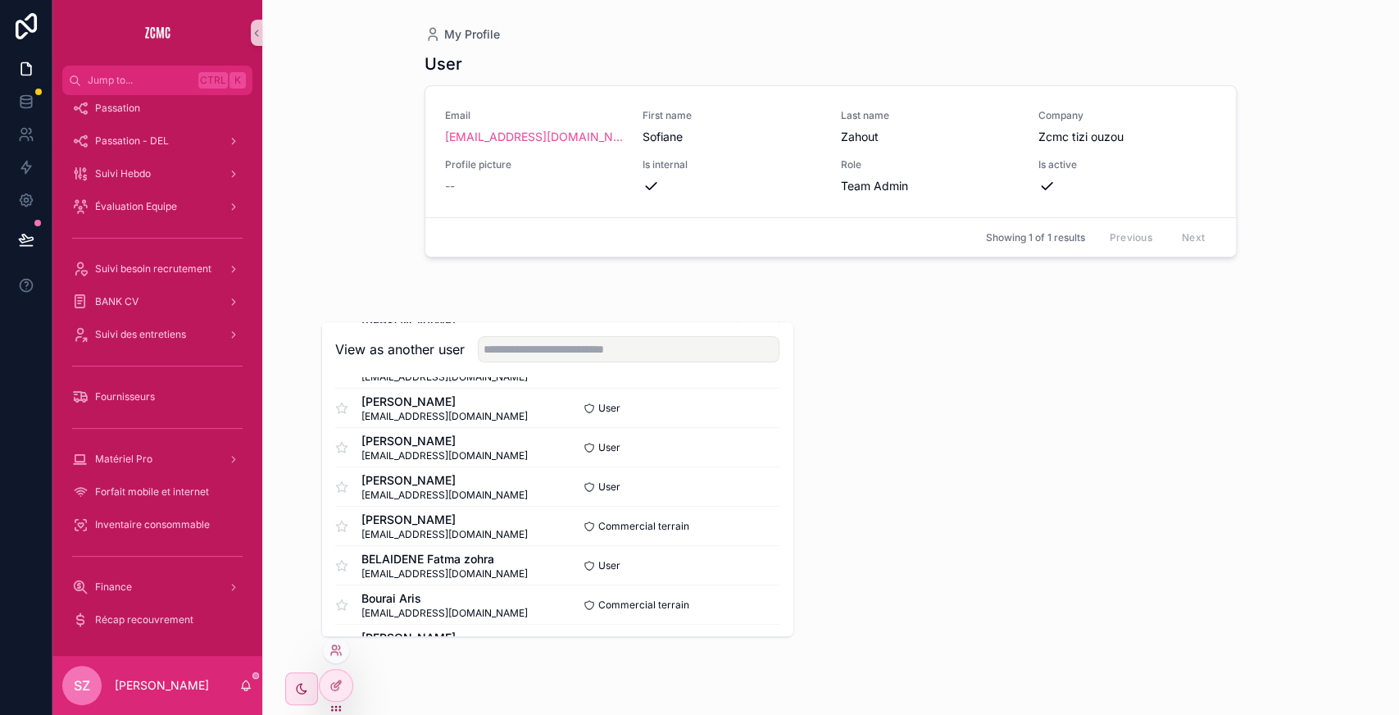
scroll to position [239, 0]
click at [747, 487] on button "Select" at bounding box center [758, 485] width 43 height 24
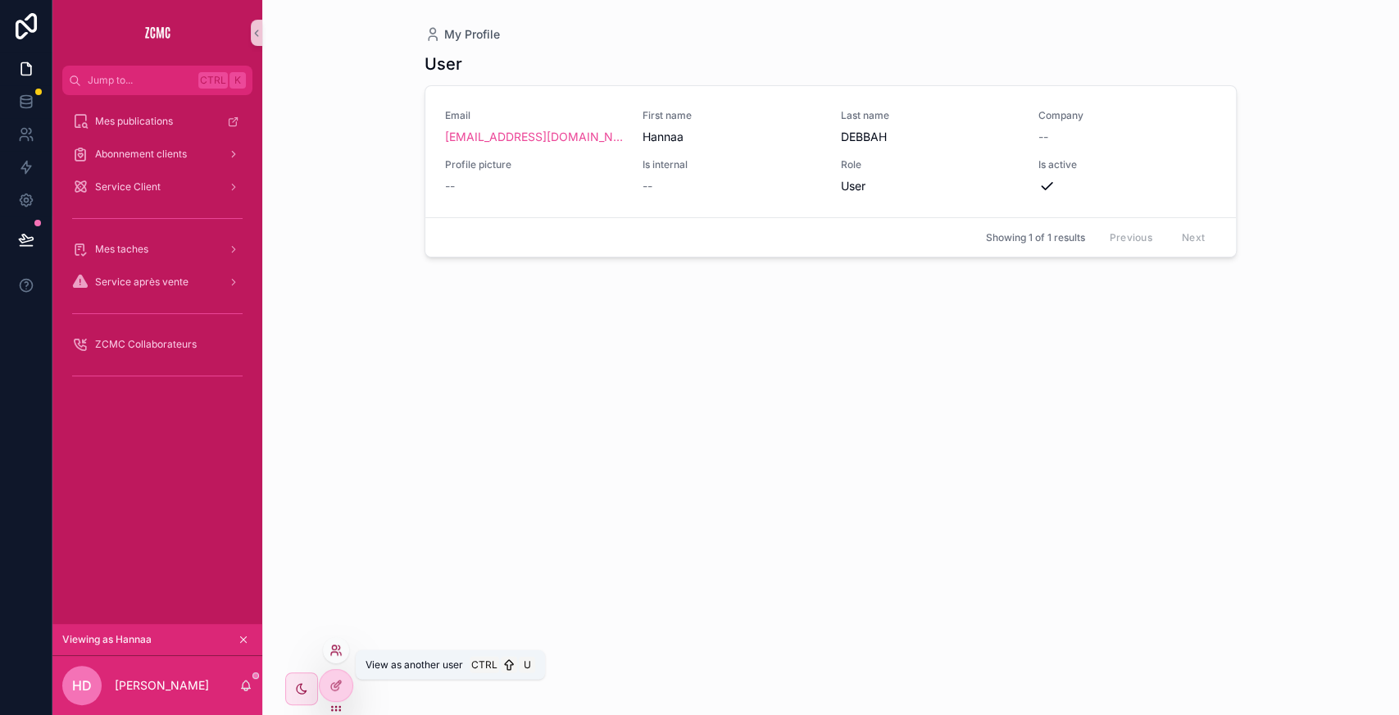
click at [338, 645] on icon at bounding box center [339, 647] width 2 height 4
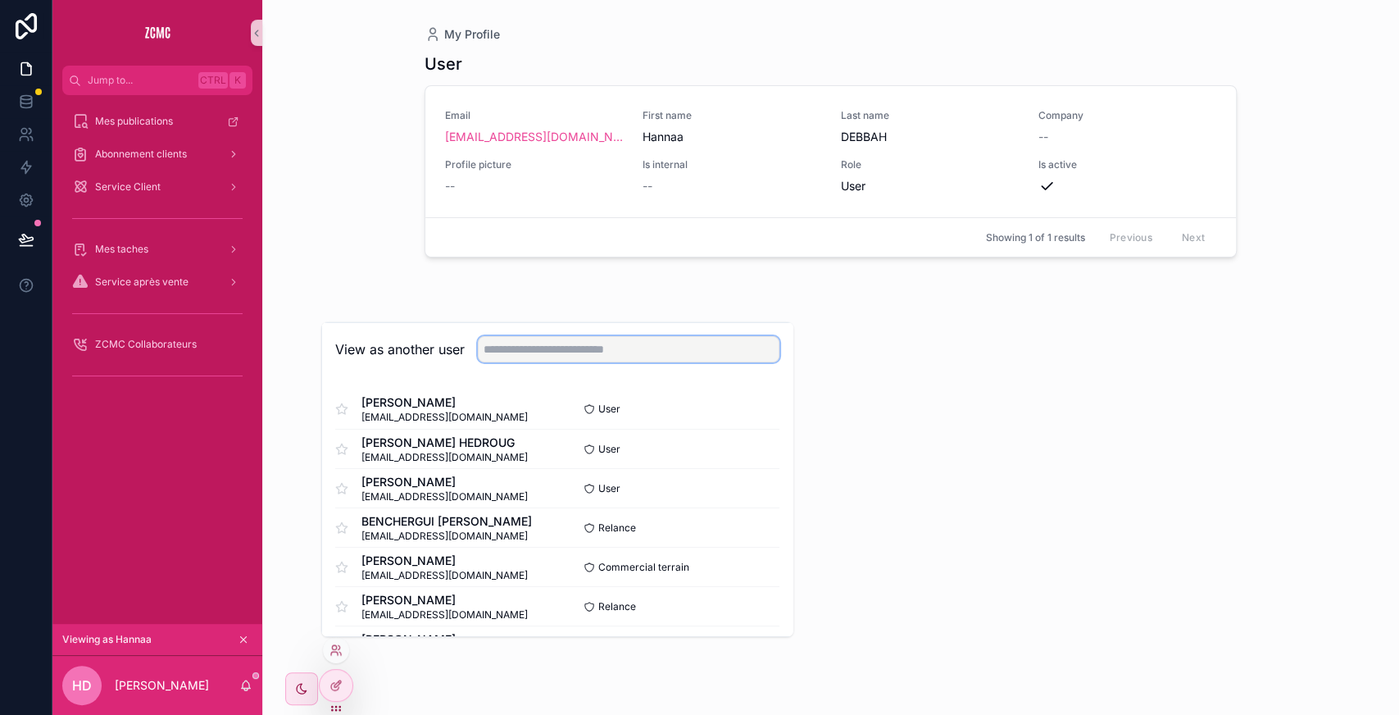
click at [529, 356] on input "text" at bounding box center [629, 349] width 302 height 26
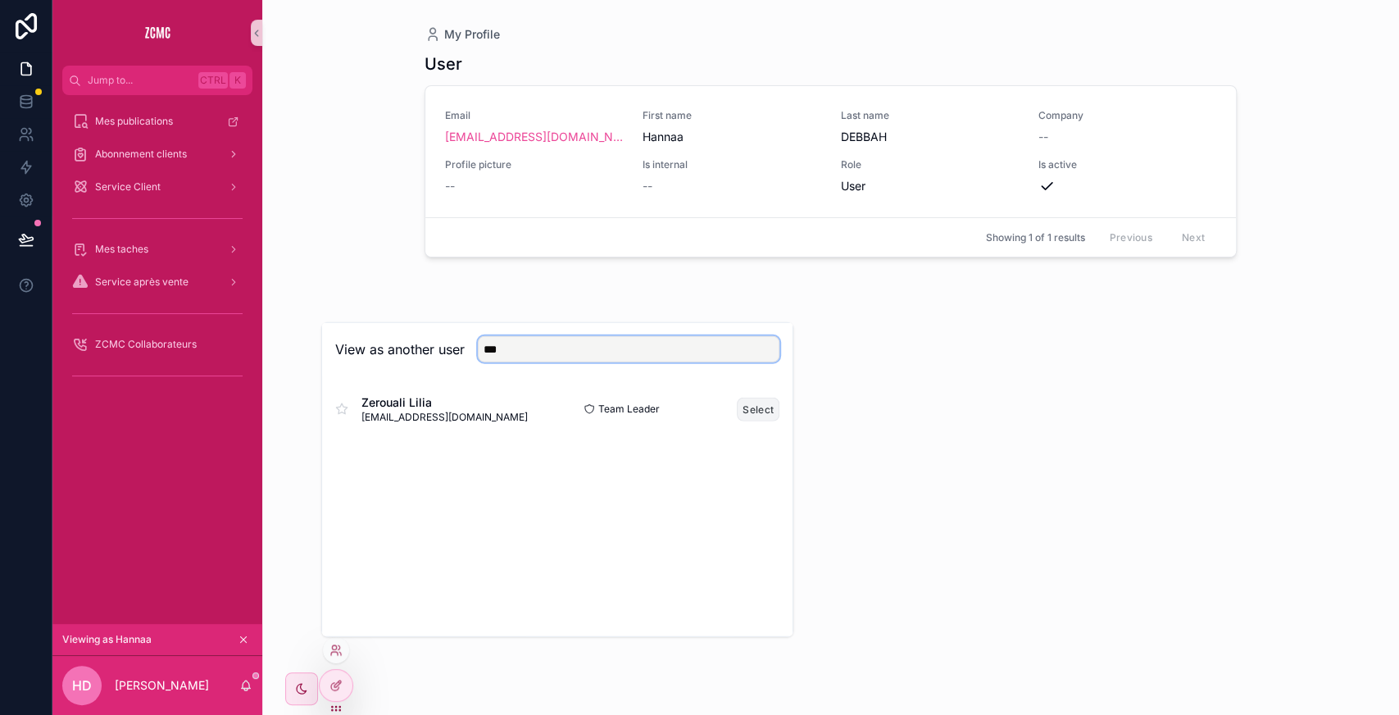
type input "***"
click at [761, 402] on button "Select" at bounding box center [758, 409] width 43 height 24
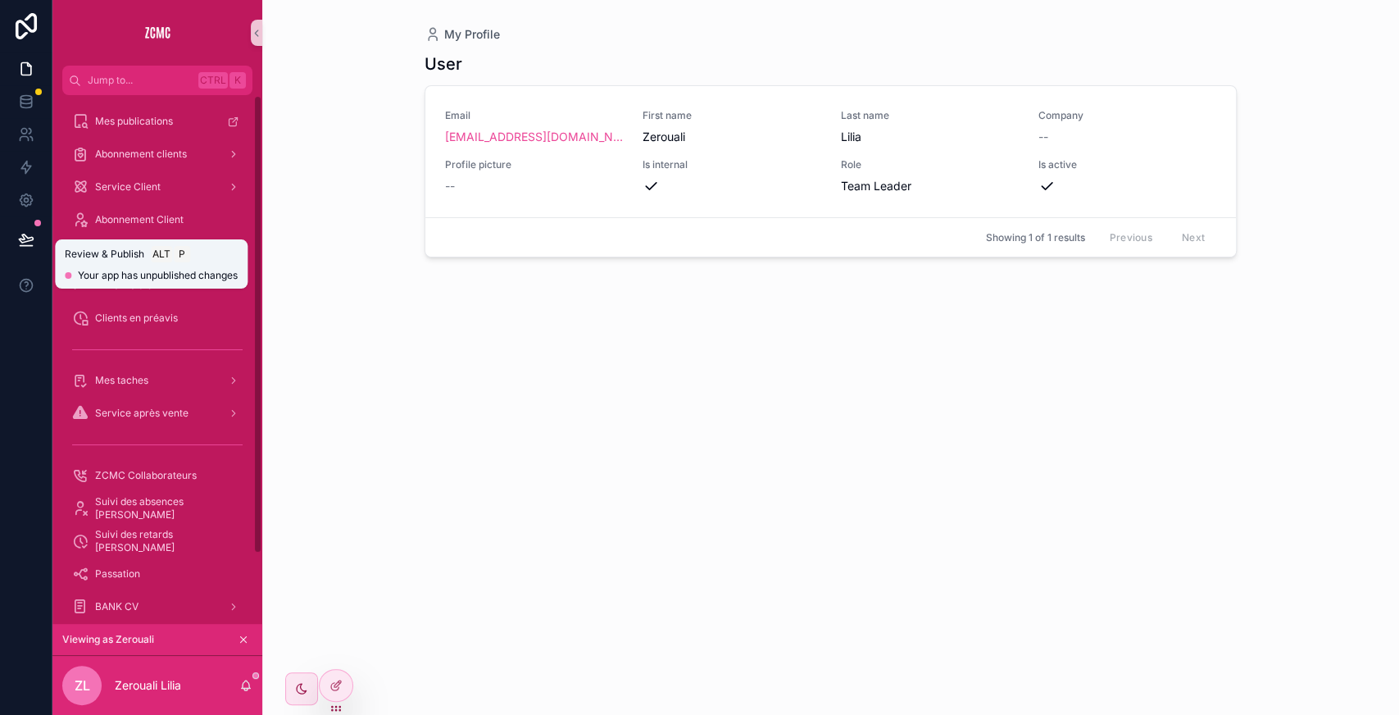
click at [19, 228] on button at bounding box center [26, 239] width 36 height 46
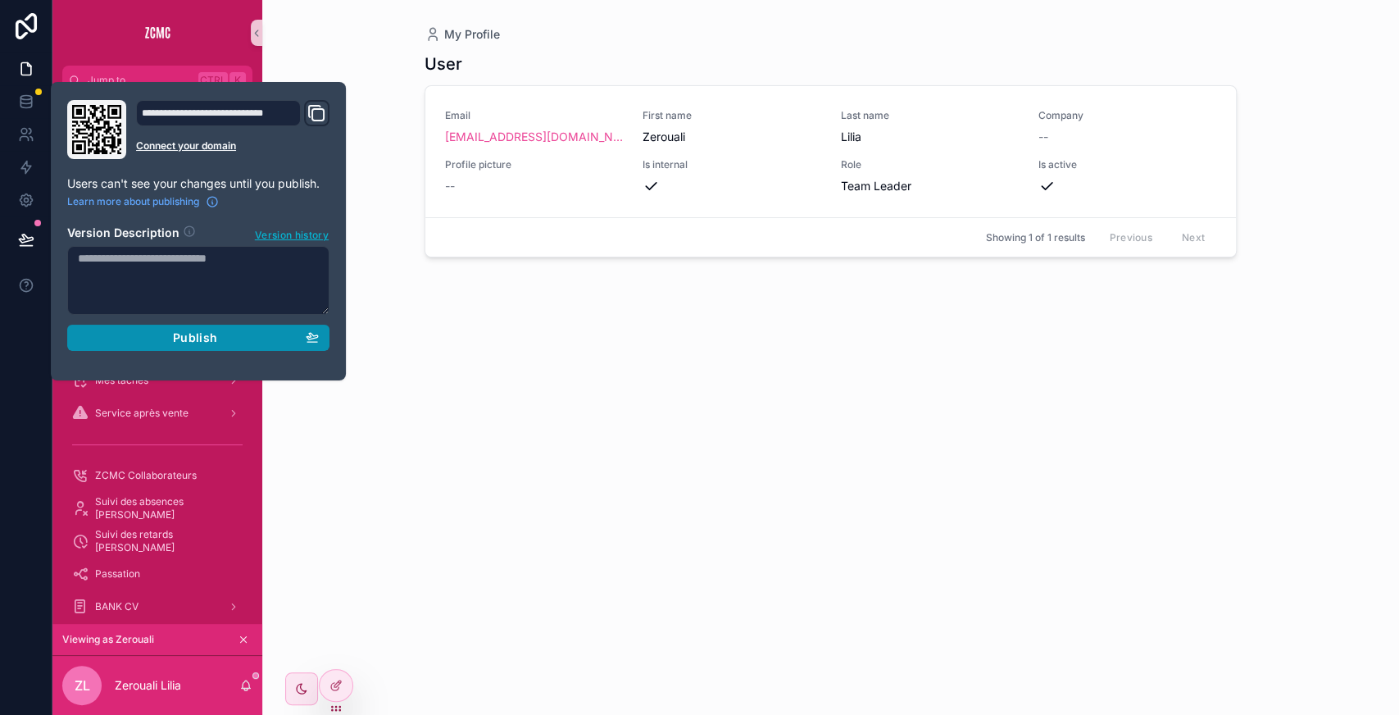
click at [257, 342] on div "Publish" at bounding box center [198, 337] width 241 height 15
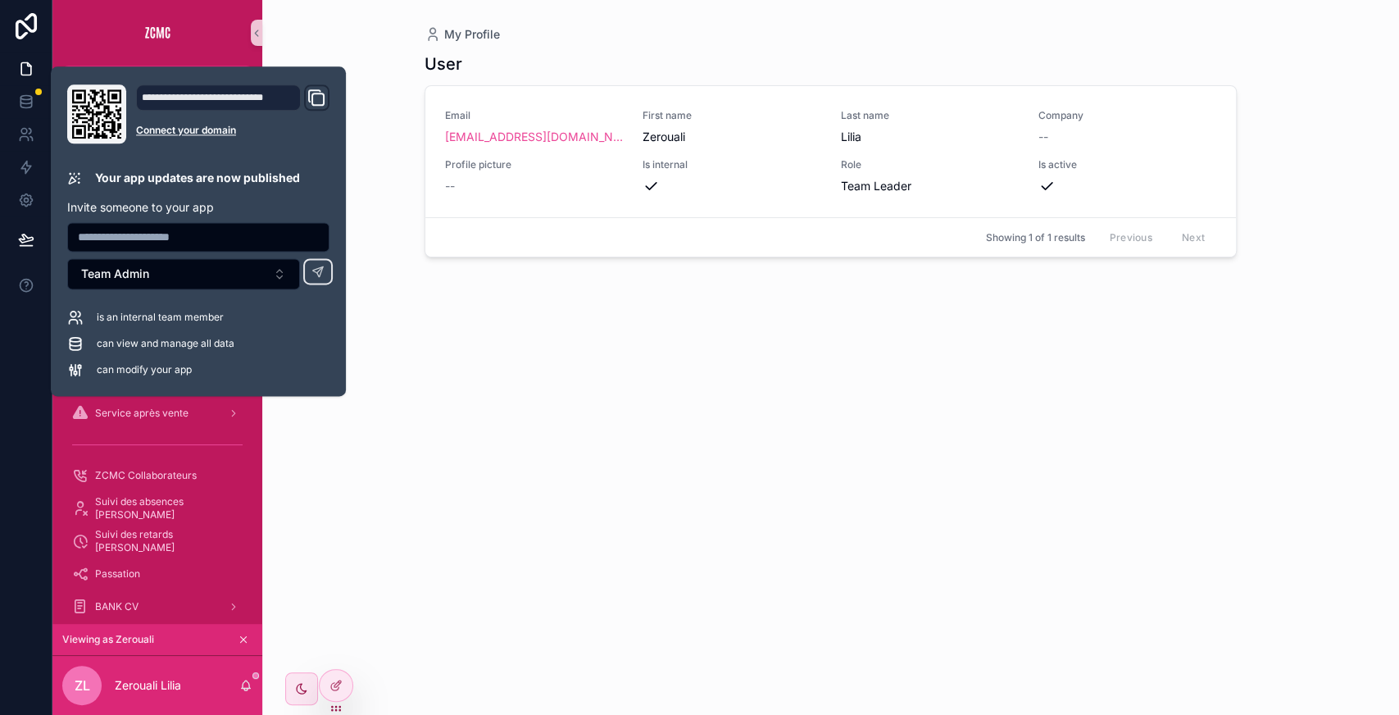
click at [421, 435] on div "My Profile User Email tl03zcmc@gmail.com First name Zerouali Last name Lilia Co…" at bounding box center [830, 347] width 838 height 695
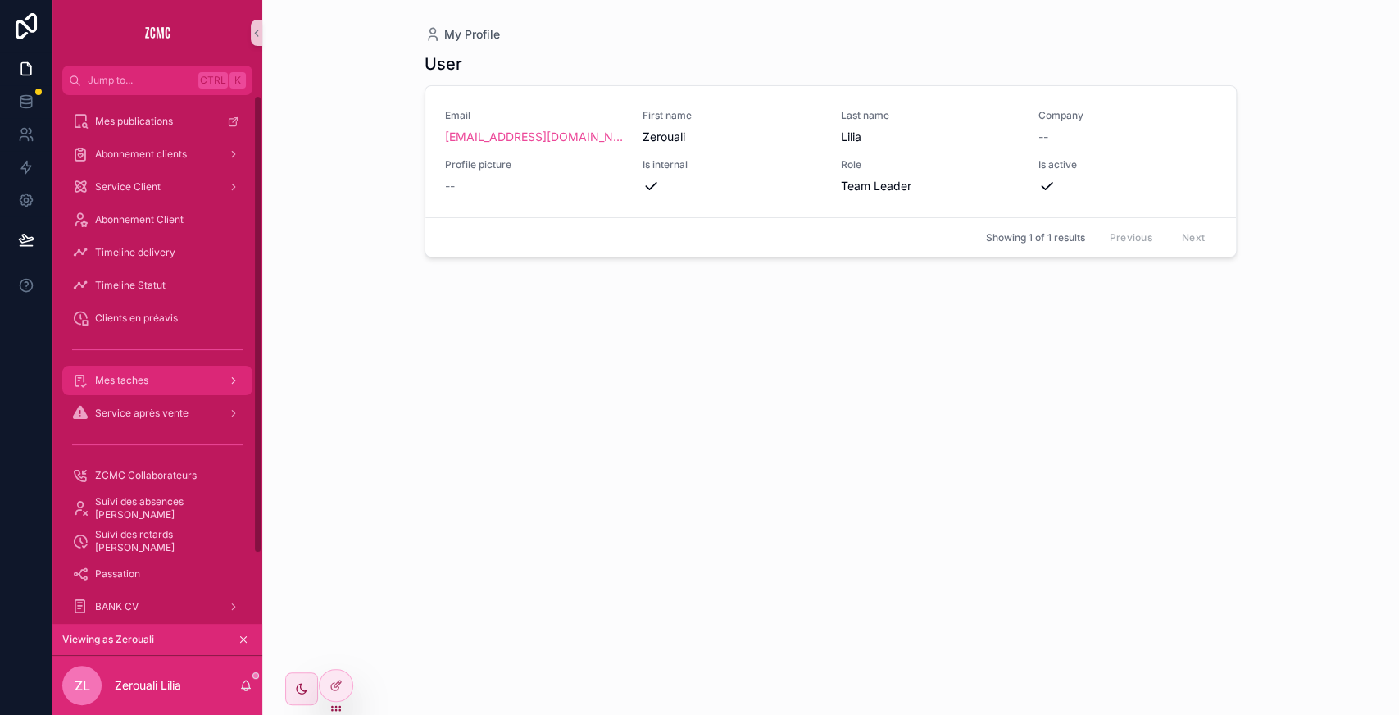
scroll to position [80, 0]
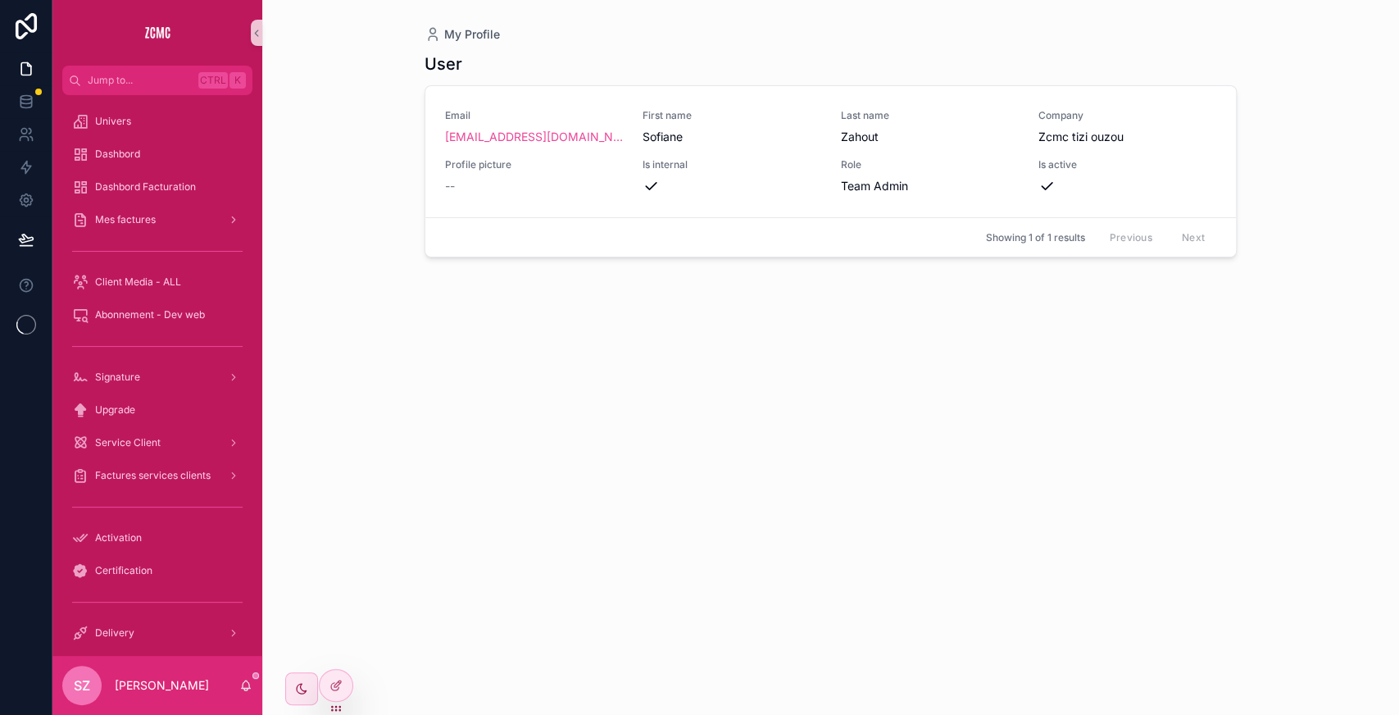
click at [584, 361] on div "User Email [EMAIL_ADDRESS][DOMAIN_NAME] First name [PERSON_NAME] Last name Zaho…" at bounding box center [831, 369] width 812 height 652
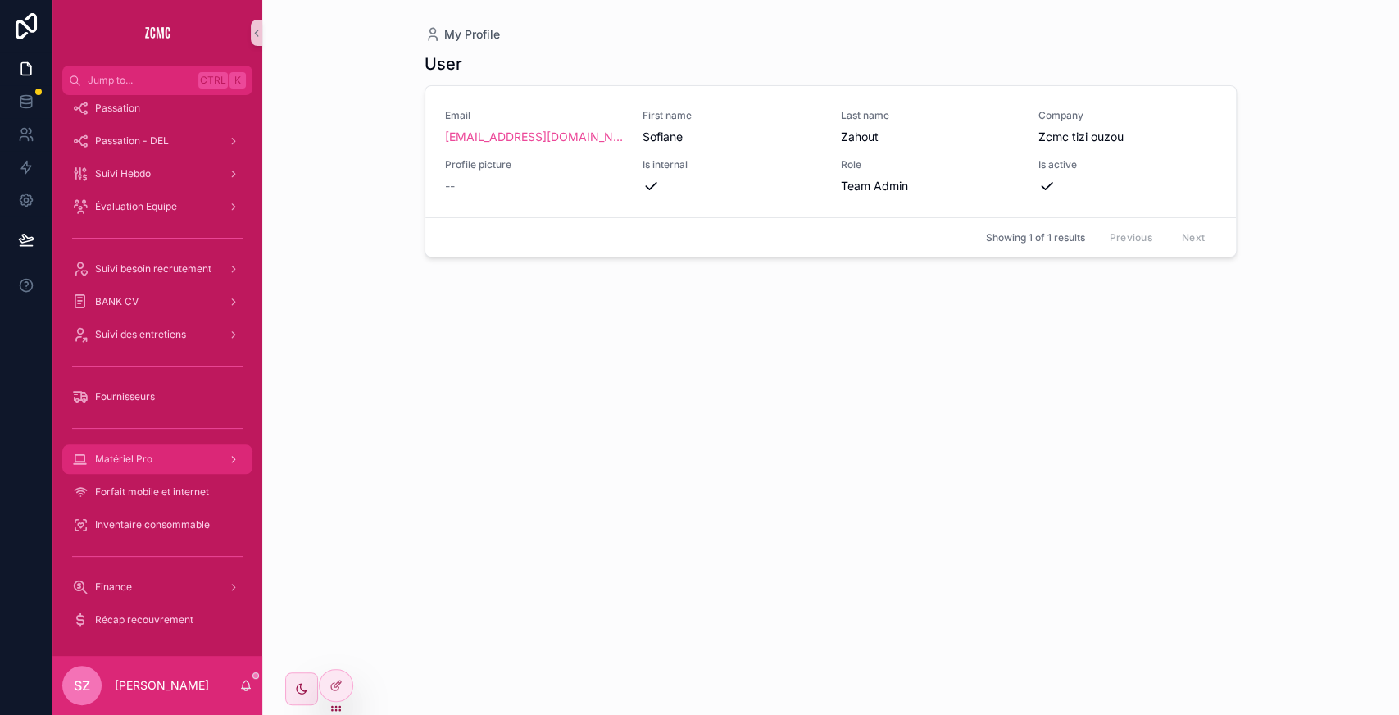
click at [169, 462] on div "Matériel Pro" at bounding box center [157, 459] width 170 height 26
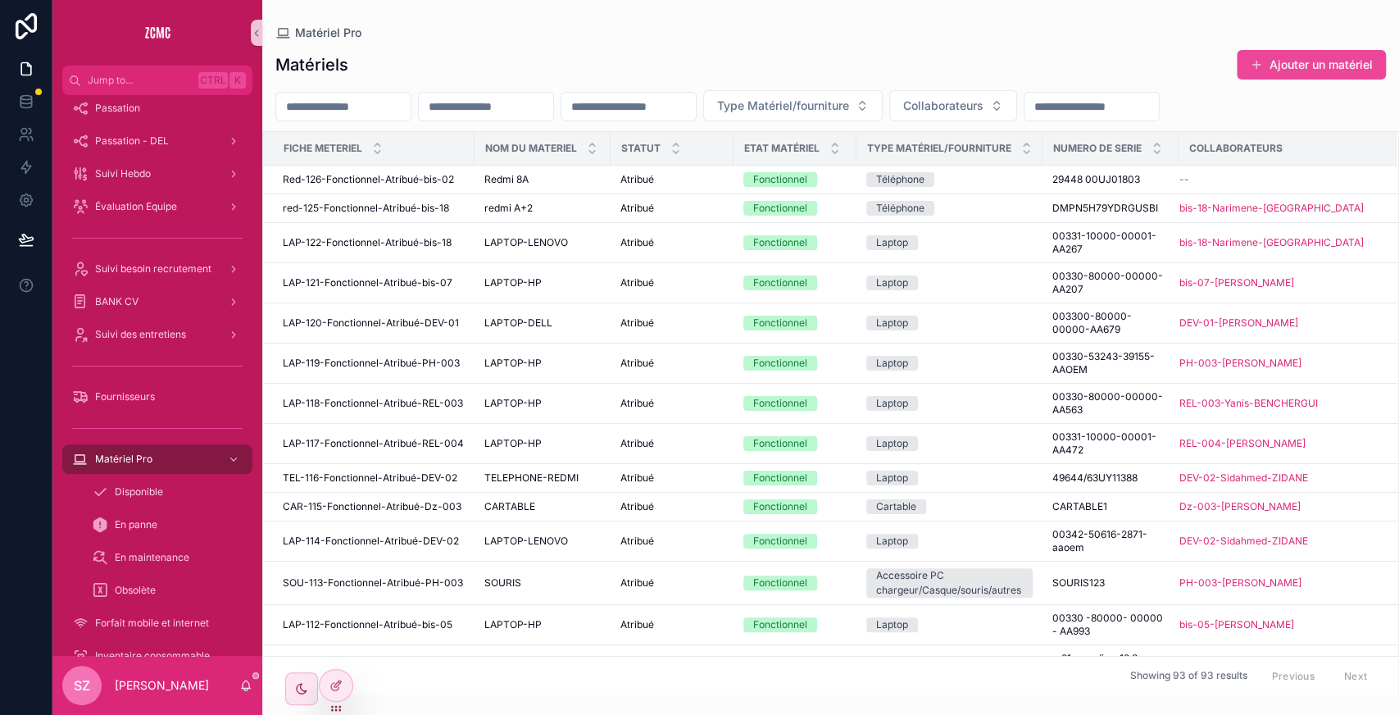
click at [492, 97] on input "scrollable content" at bounding box center [486, 106] width 134 height 23
click at [472, 28] on div "Matériel Pro" at bounding box center [830, 32] width 1110 height 13
click at [498, 102] on input "scrollable content" at bounding box center [486, 106] width 134 height 23
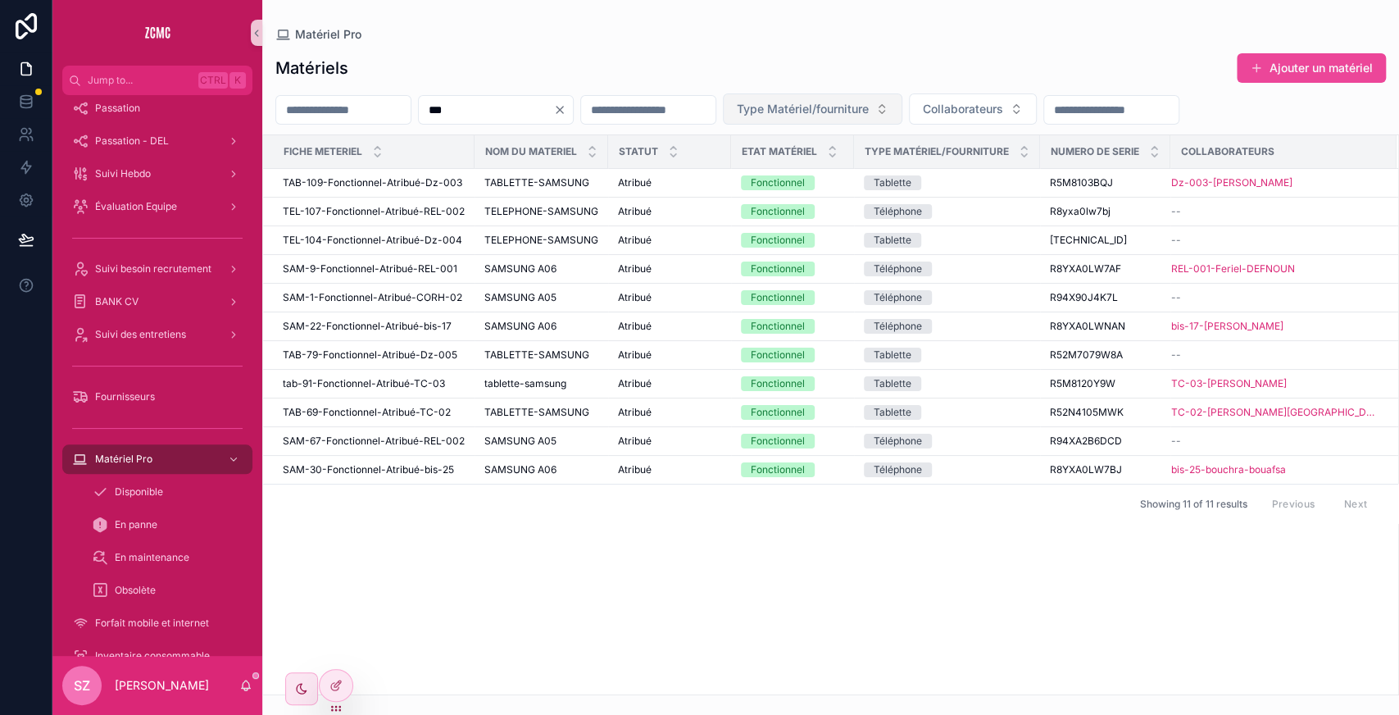
type input "***"
click at [869, 102] on span "Type Matériel/fourniture" at bounding box center [803, 109] width 132 height 16
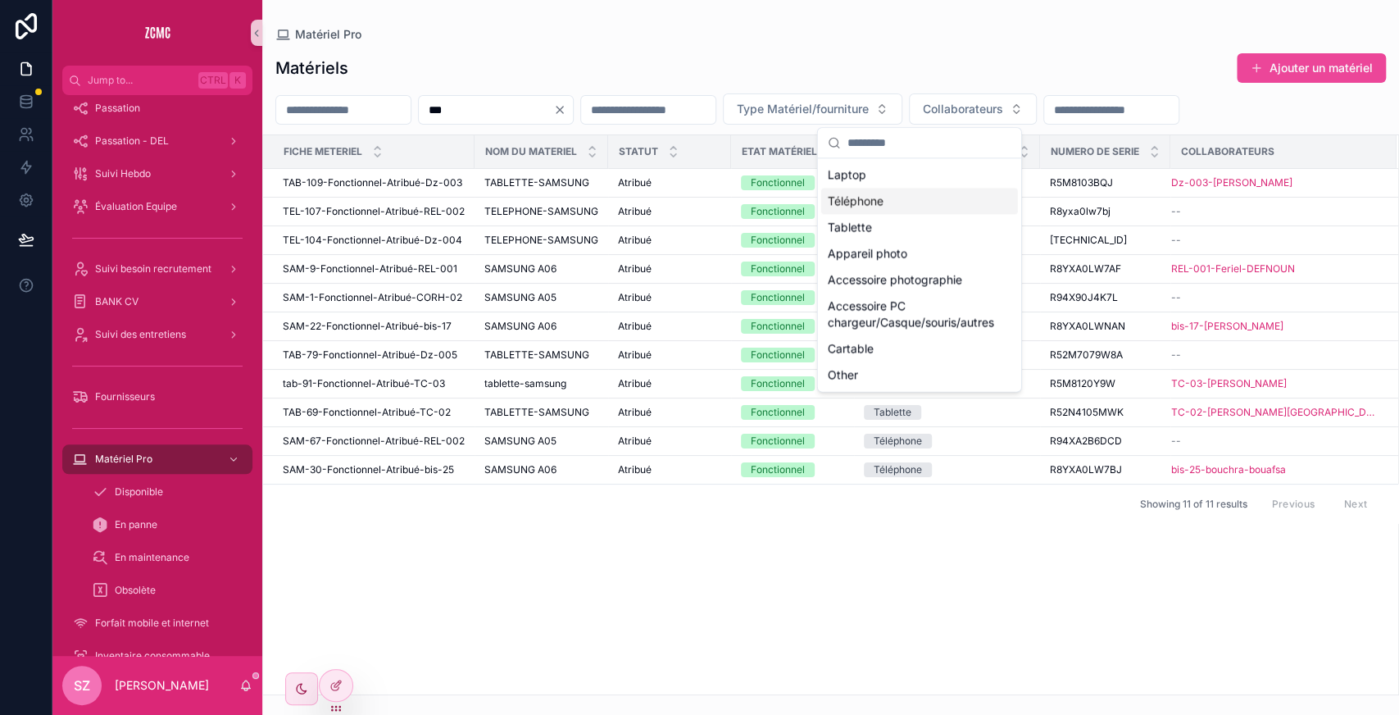
click at [859, 202] on div "Téléphone" at bounding box center [919, 201] width 197 height 26
